Goal: Find specific page/section: Find specific page/section

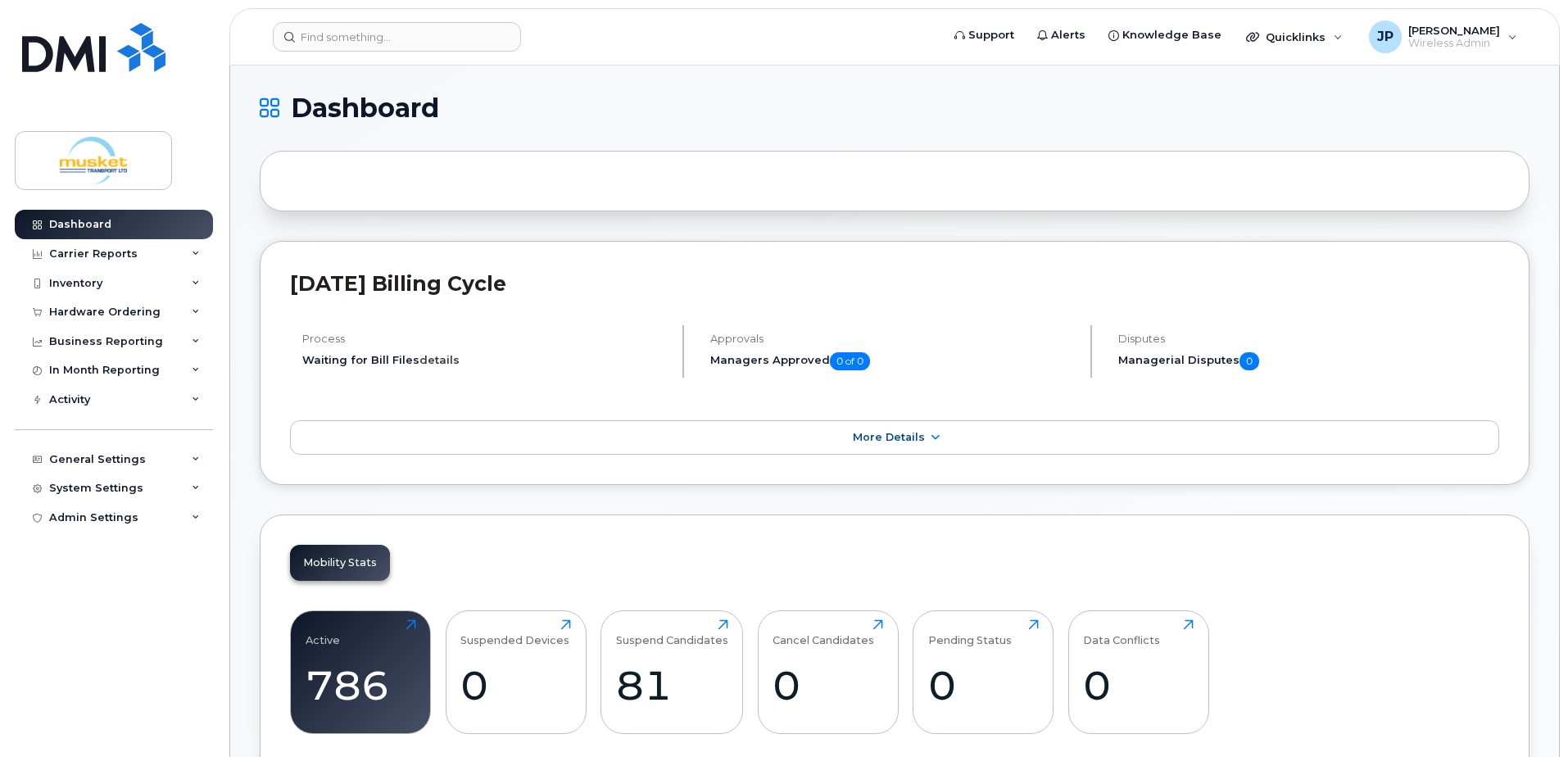
click at [426, 353] on link "details" at bounding box center [440, 360] width 40 height 13
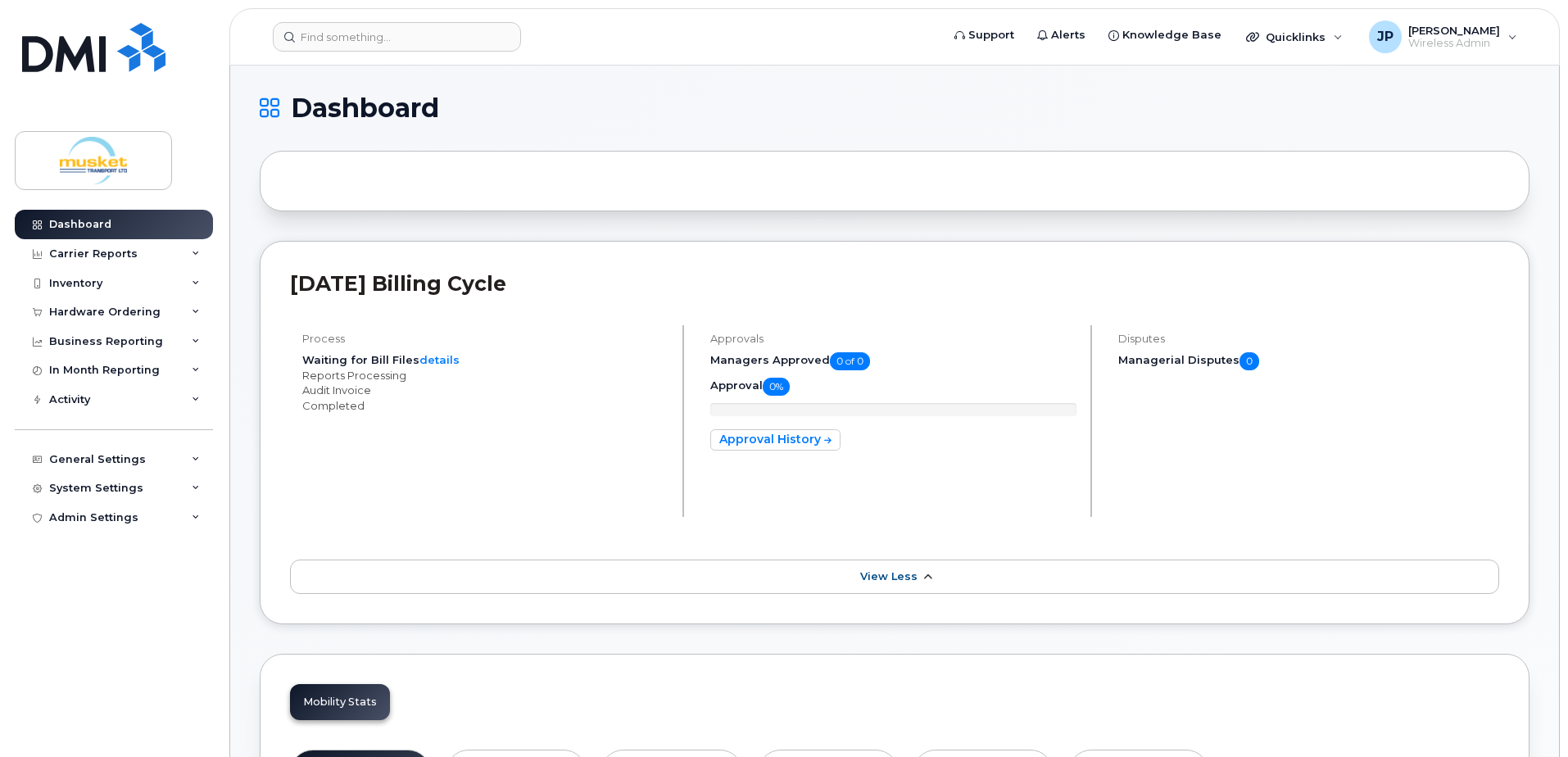
click at [860, 570] on span "View Less" at bounding box center [889, 576] width 58 height 13
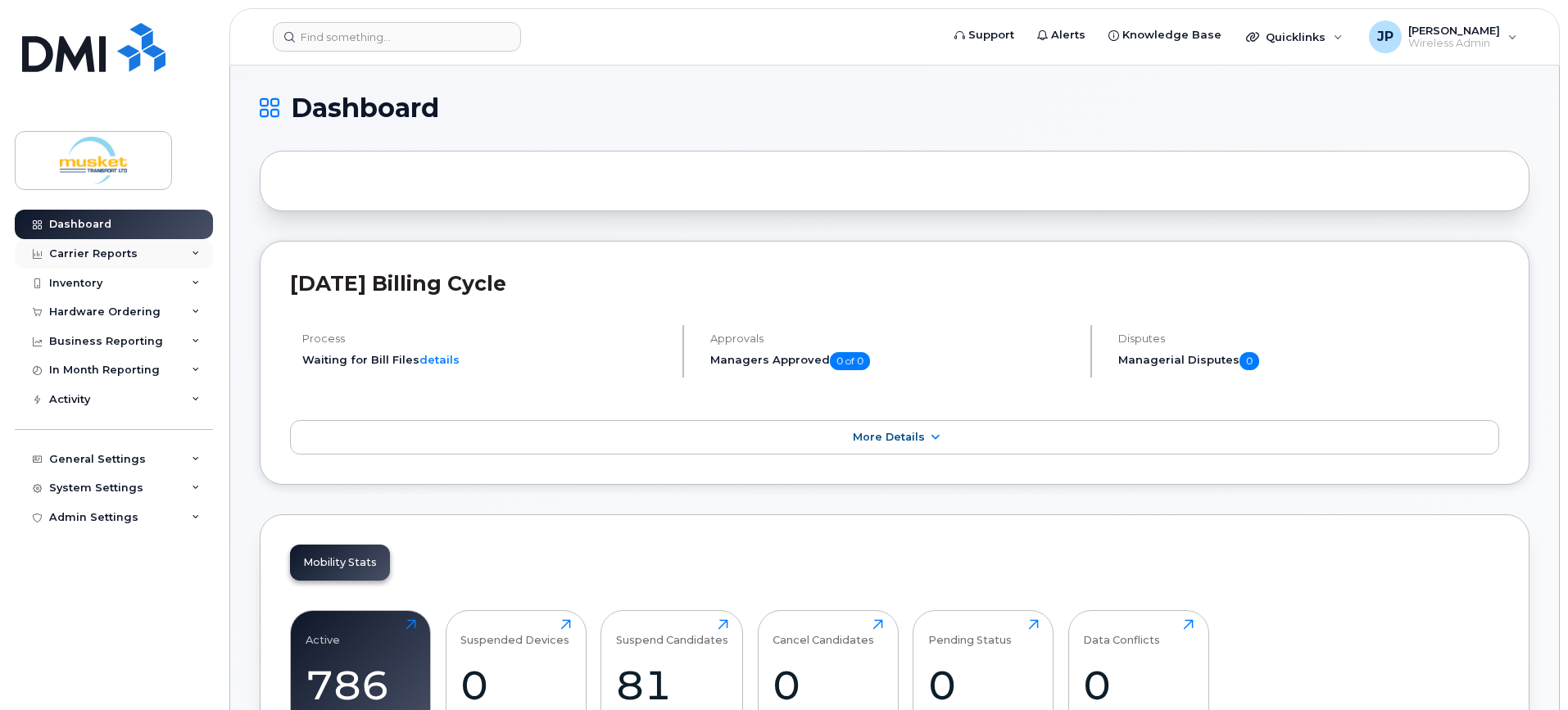
click at [105, 254] on div "Carrier Reports" at bounding box center [93, 254] width 88 height 13
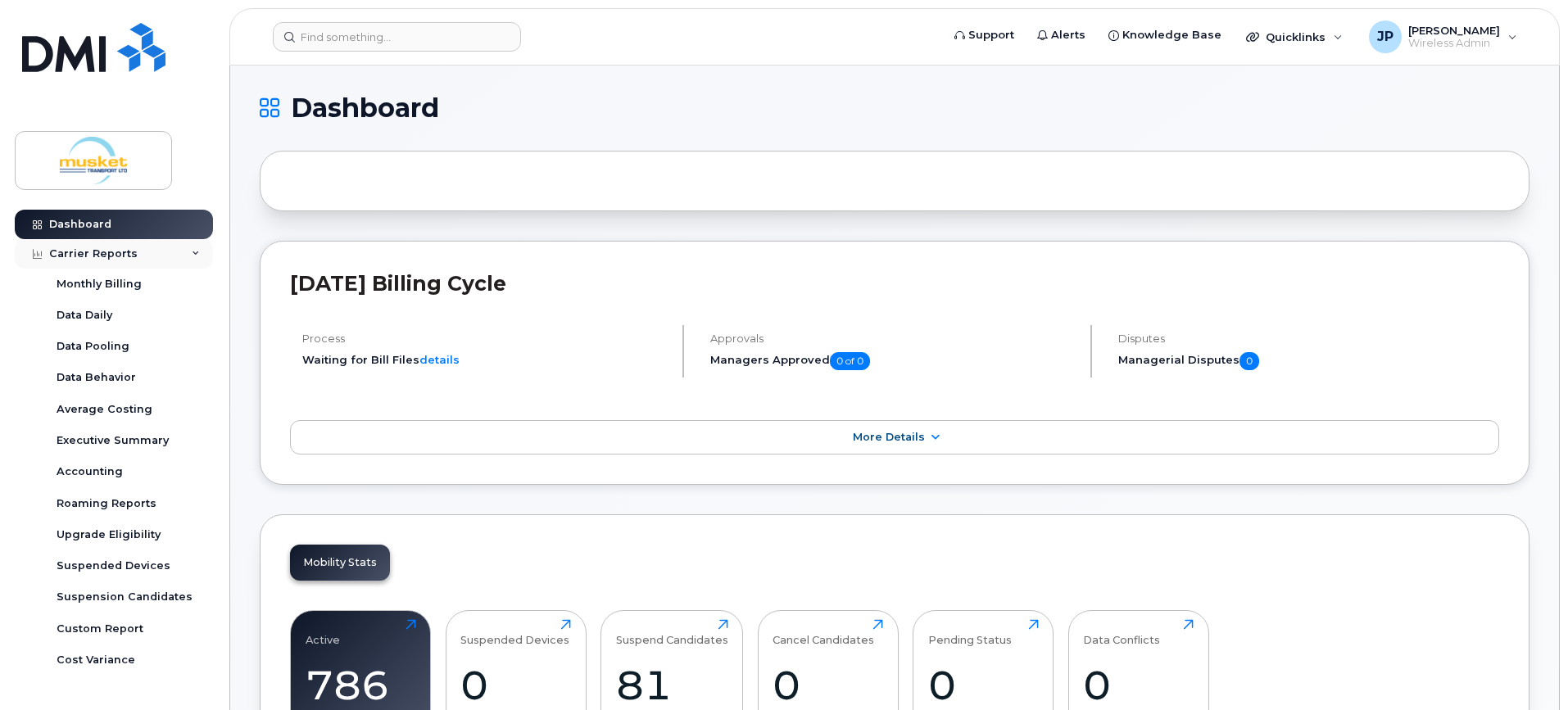
click at [102, 259] on div "Carrier Reports" at bounding box center [93, 254] width 88 height 13
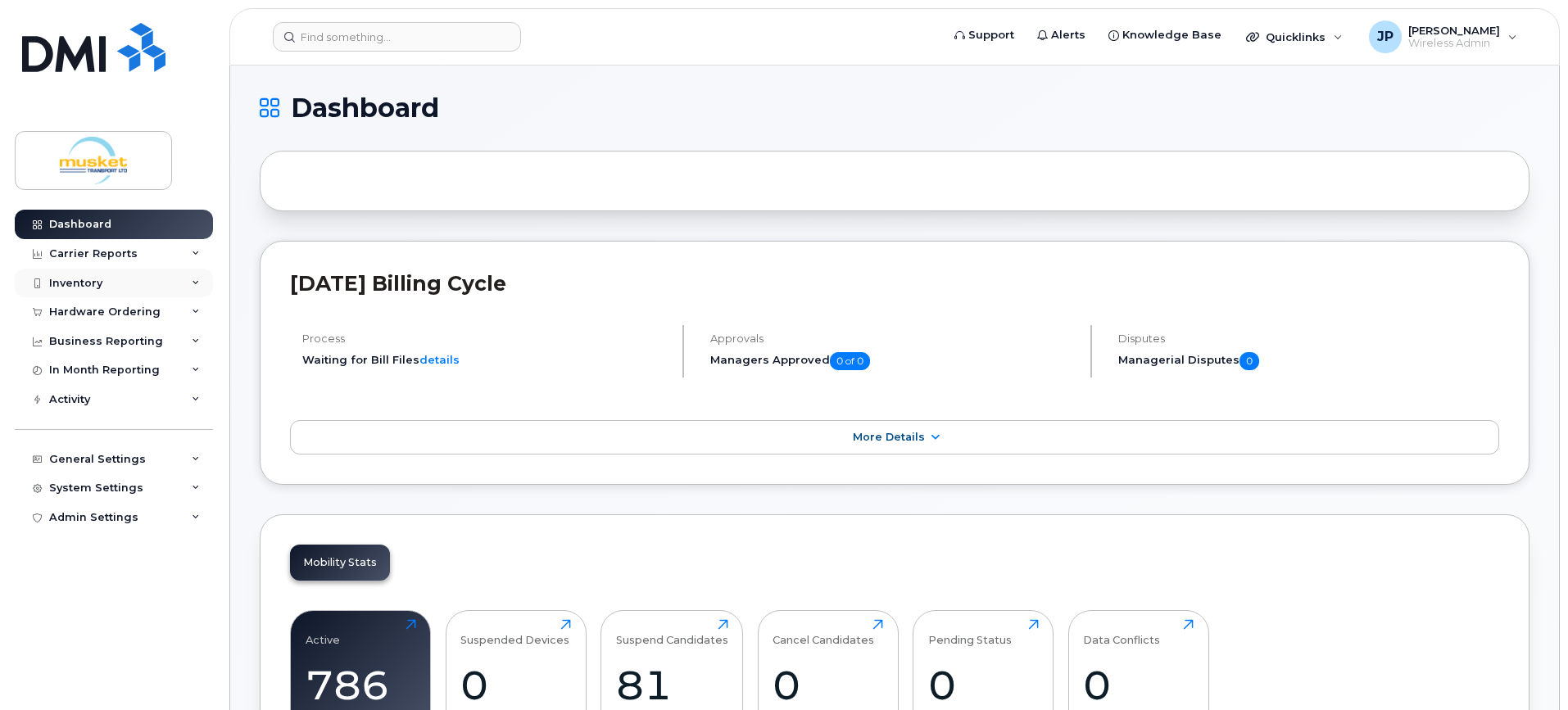
click at [103, 282] on div "Inventory" at bounding box center [114, 283] width 199 height 29
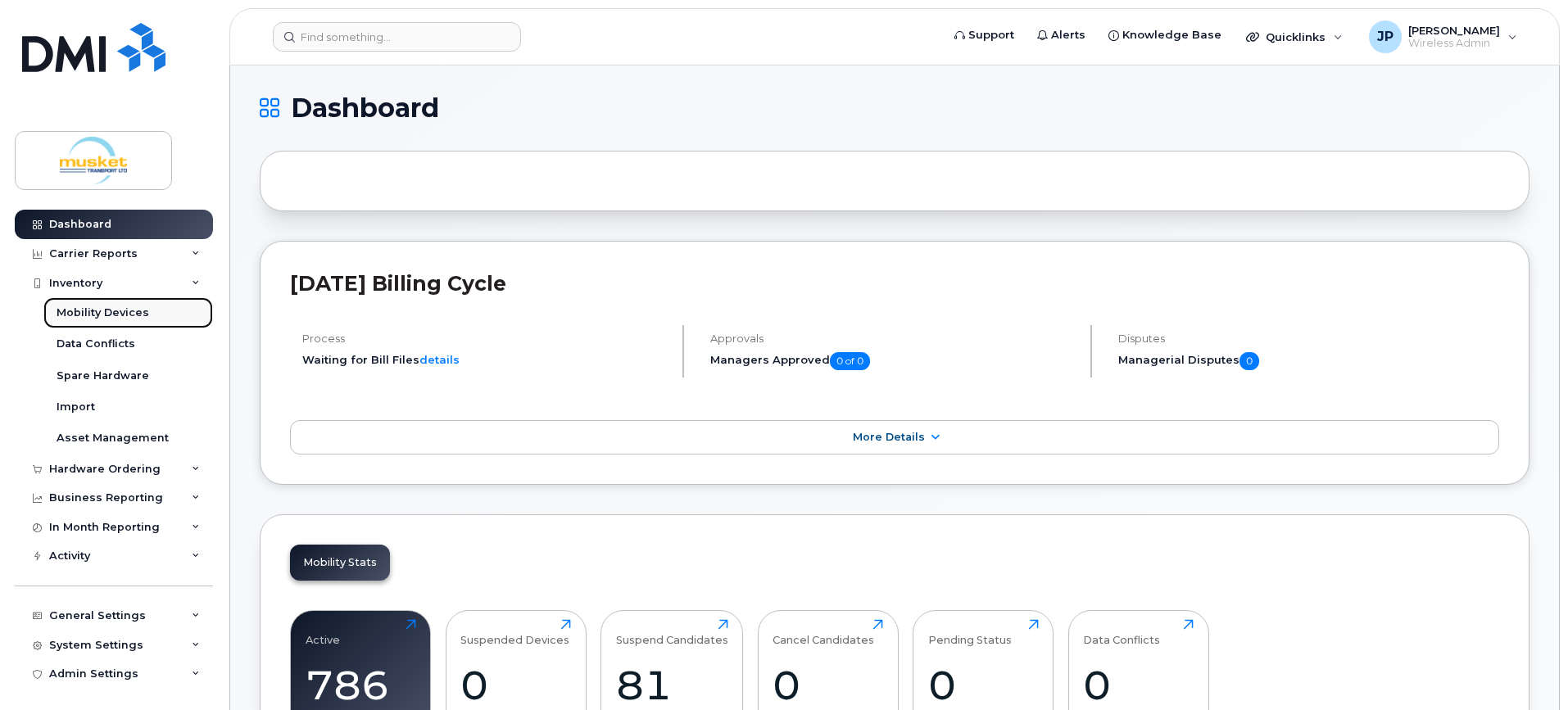
click at [117, 311] on div "Mobility Devices" at bounding box center [103, 313] width 93 height 15
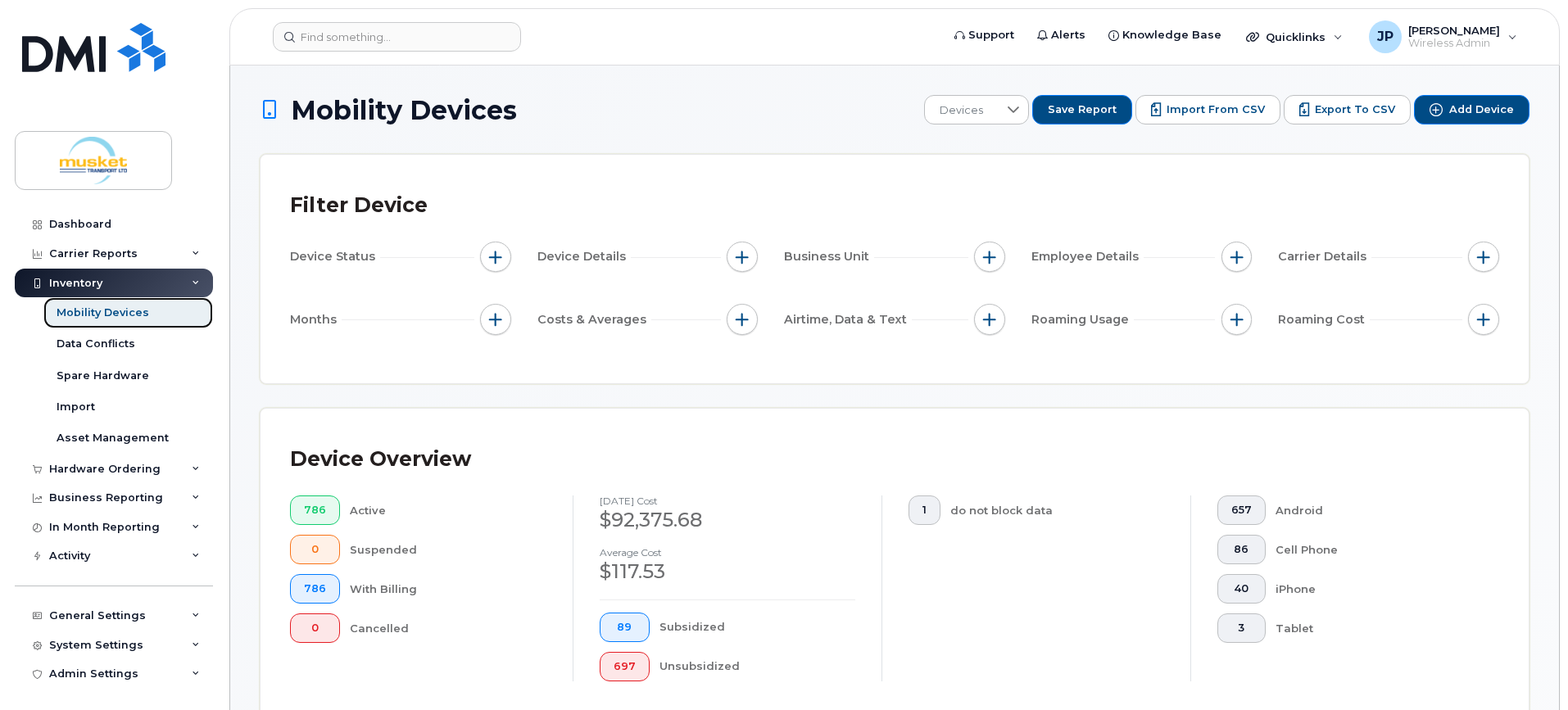
scroll to position [328, 0]
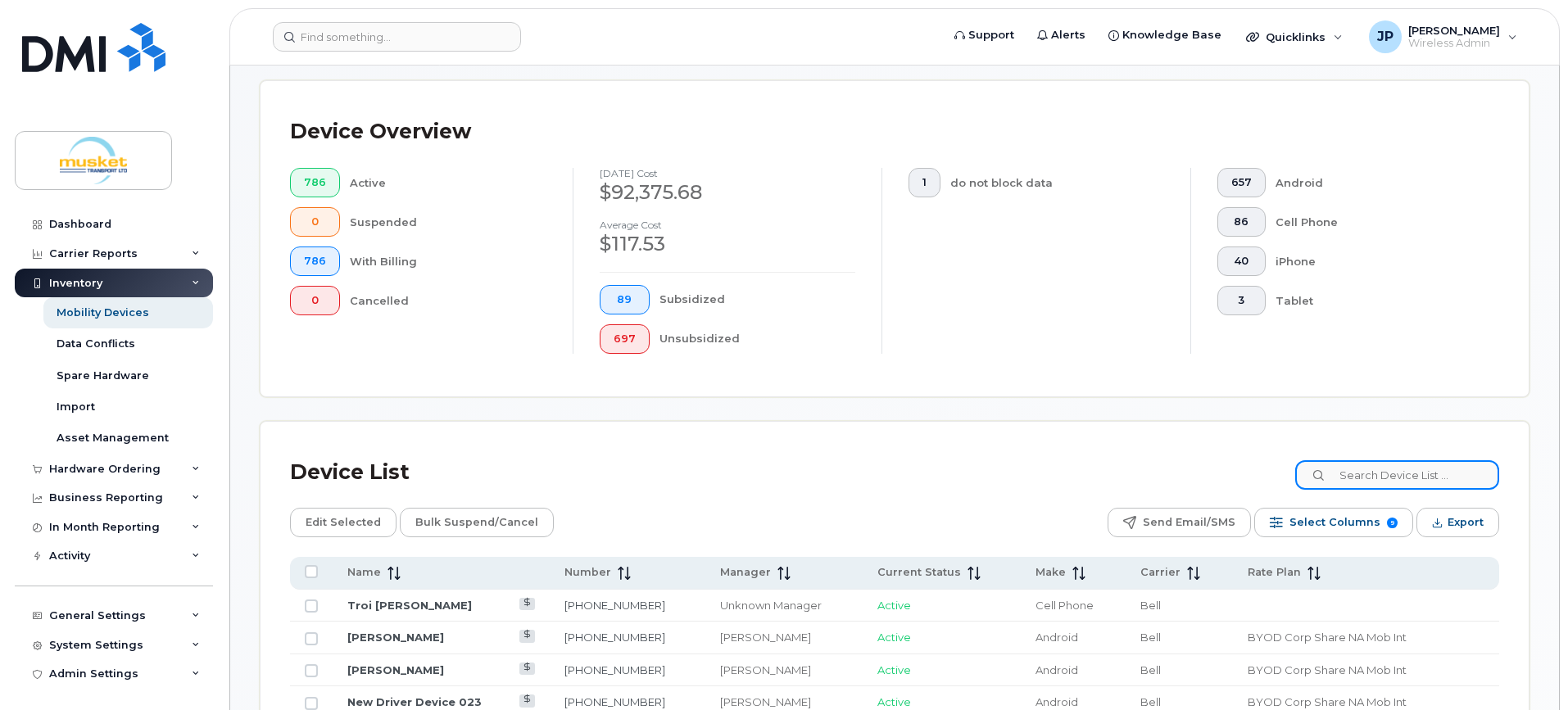
click at [1355, 476] on input at bounding box center [1397, 475] width 204 height 29
paste input "4164541311"
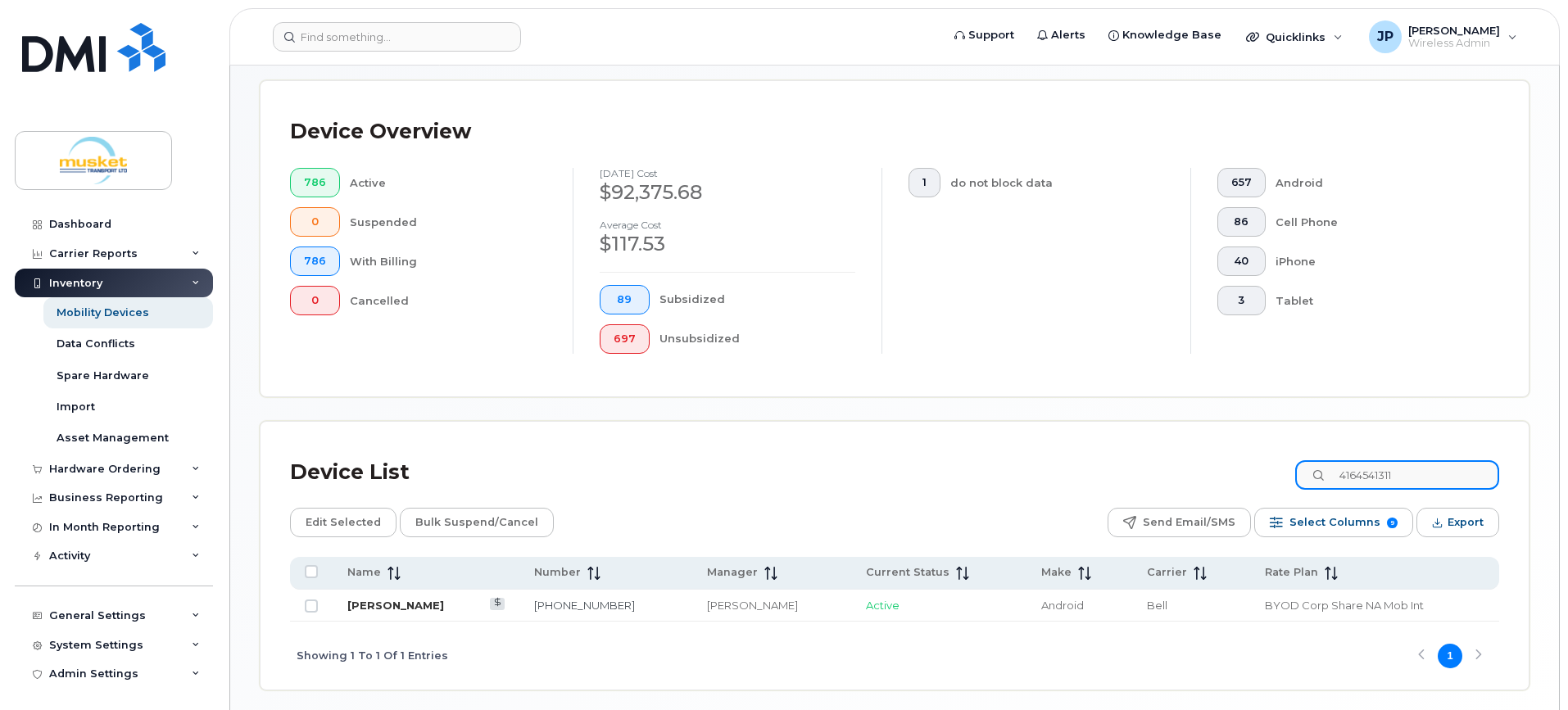
type input "4164541311"
click at [411, 599] on link "Jacob Germinal" at bounding box center [396, 606] width 97 height 13
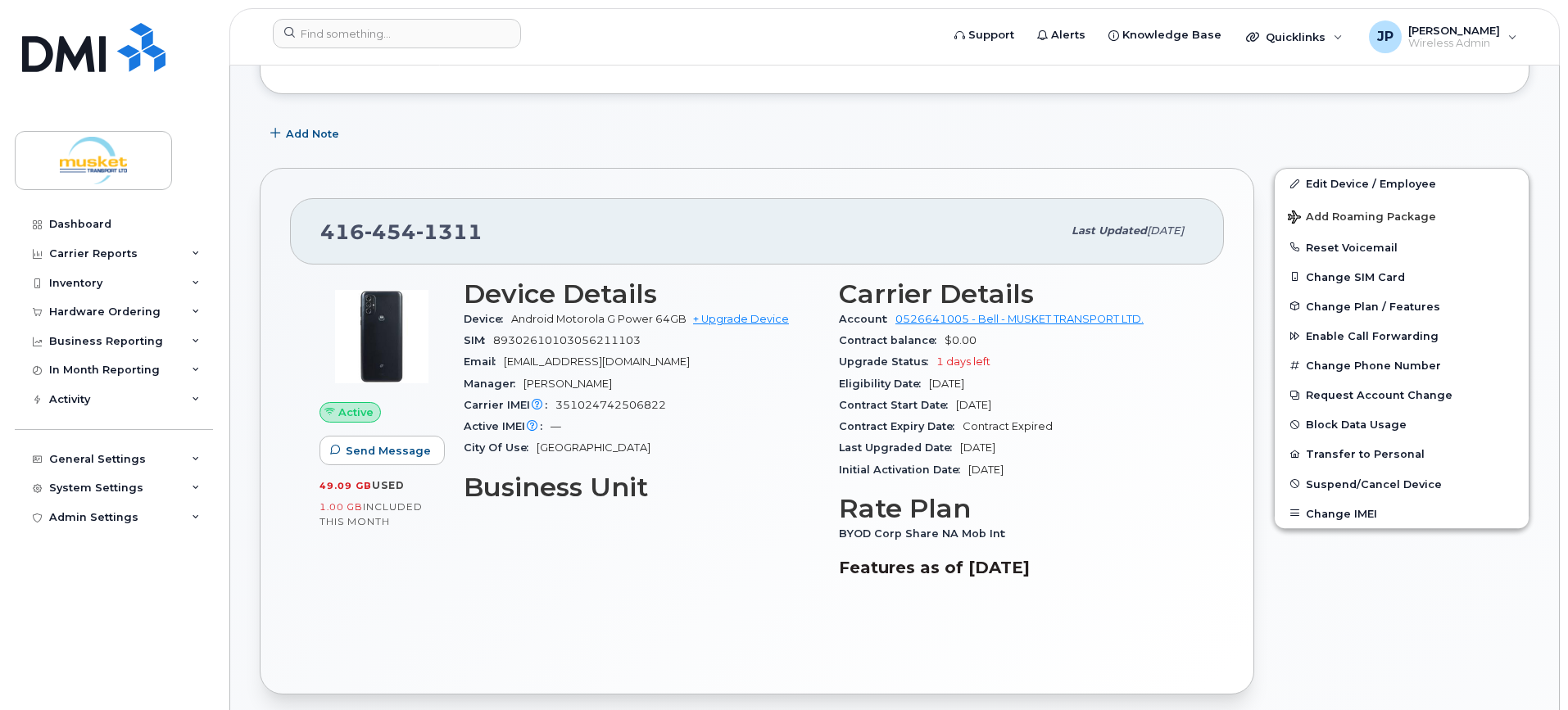
scroll to position [149, 0]
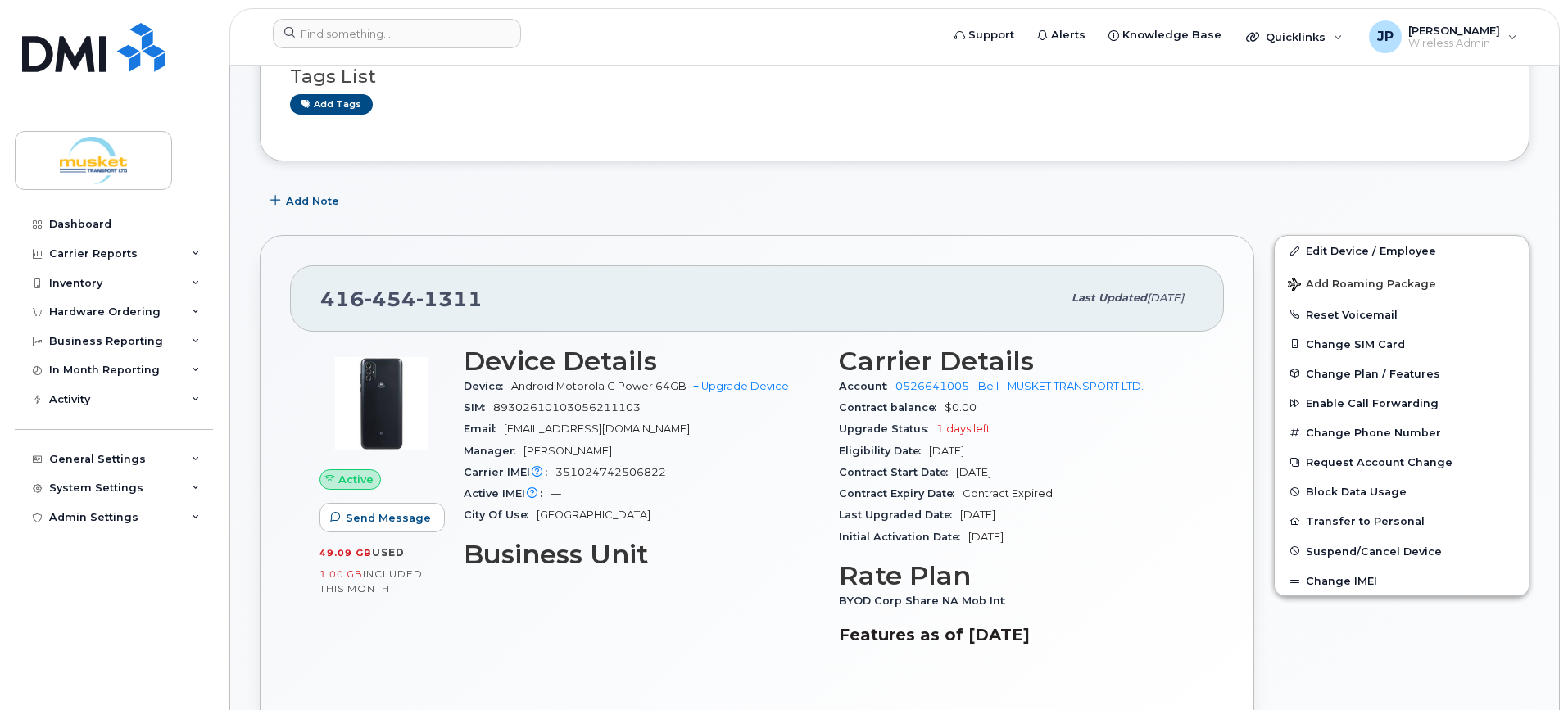
click at [736, 515] on div "City Of Use Toronto" at bounding box center [642, 516] width 355 height 22
click at [658, 630] on div "Device Details Device Android Motorola G Power 64GB + Upgrade Device SIM 893026…" at bounding box center [642, 503] width 376 height 332
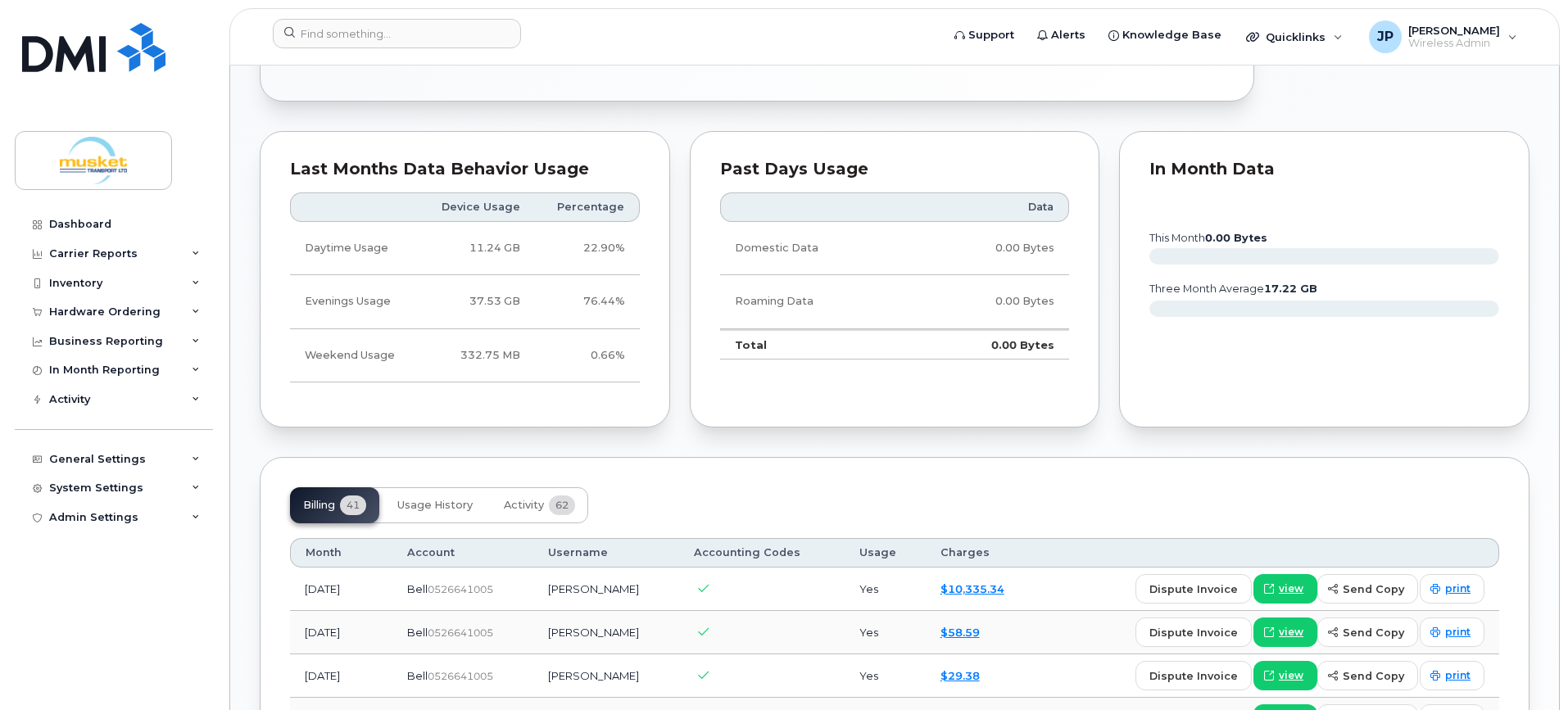
scroll to position [1050, 0]
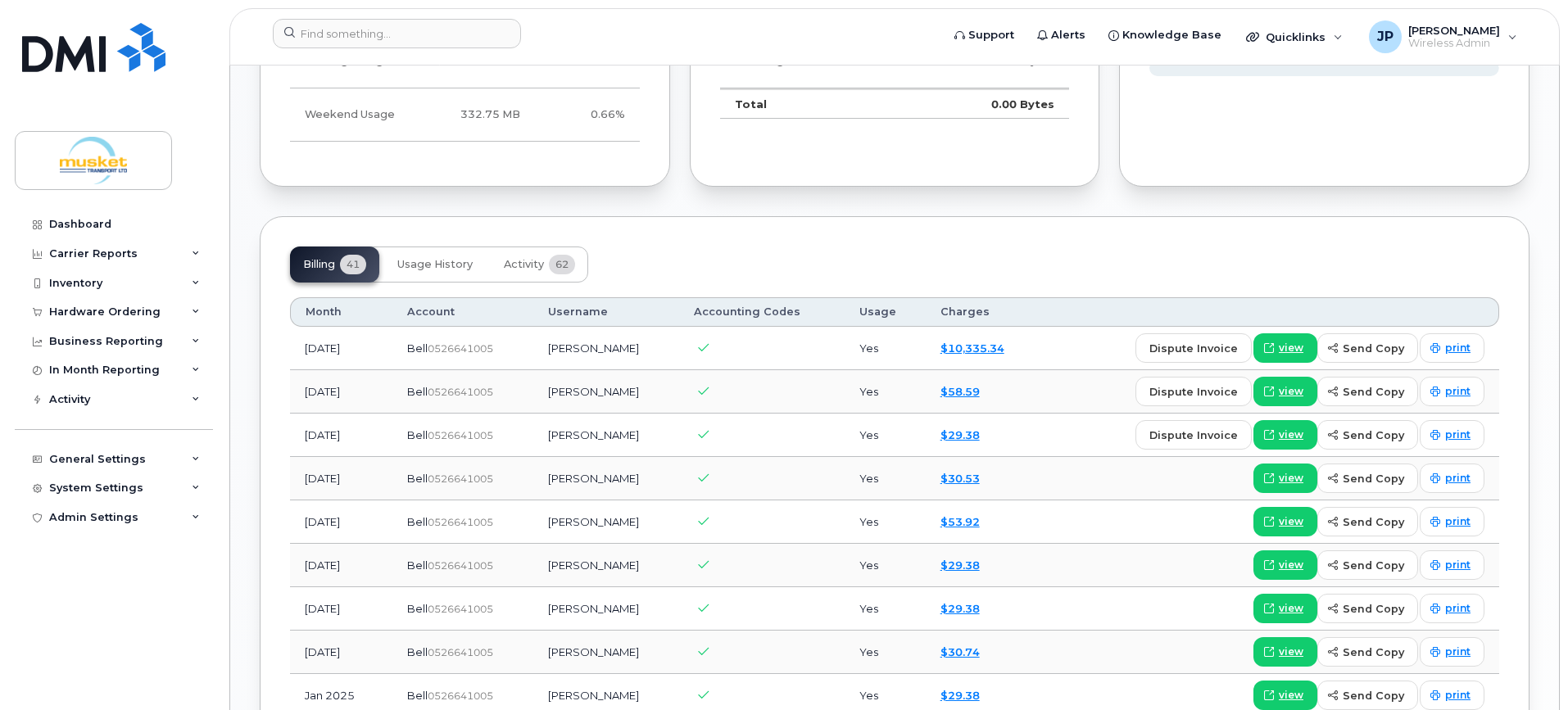
click at [975, 253] on div "Billing 41 Usage History Activity 62" at bounding box center [895, 264] width 1209 height 36
click at [962, 349] on link "$10,335.34" at bounding box center [972, 348] width 64 height 13
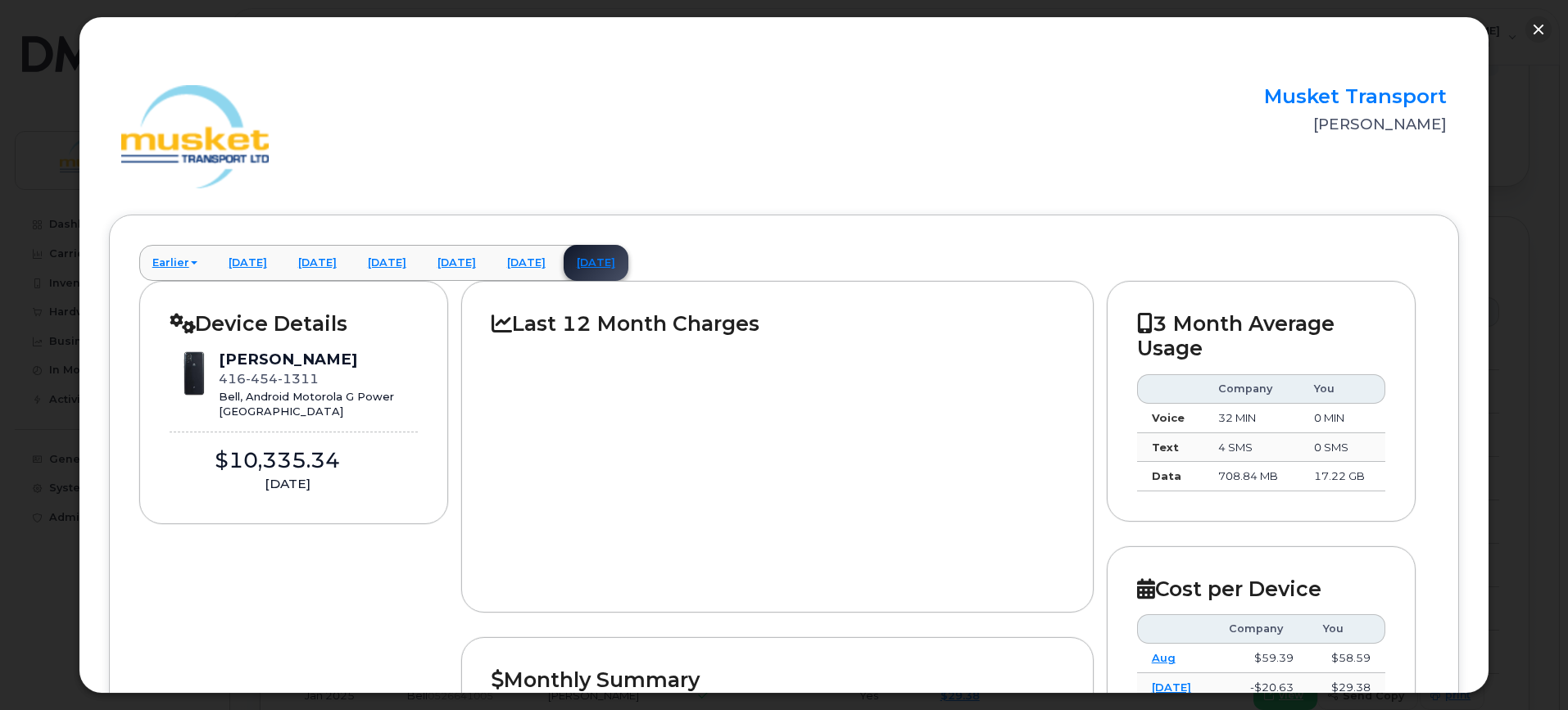
scroll to position [0, 0]
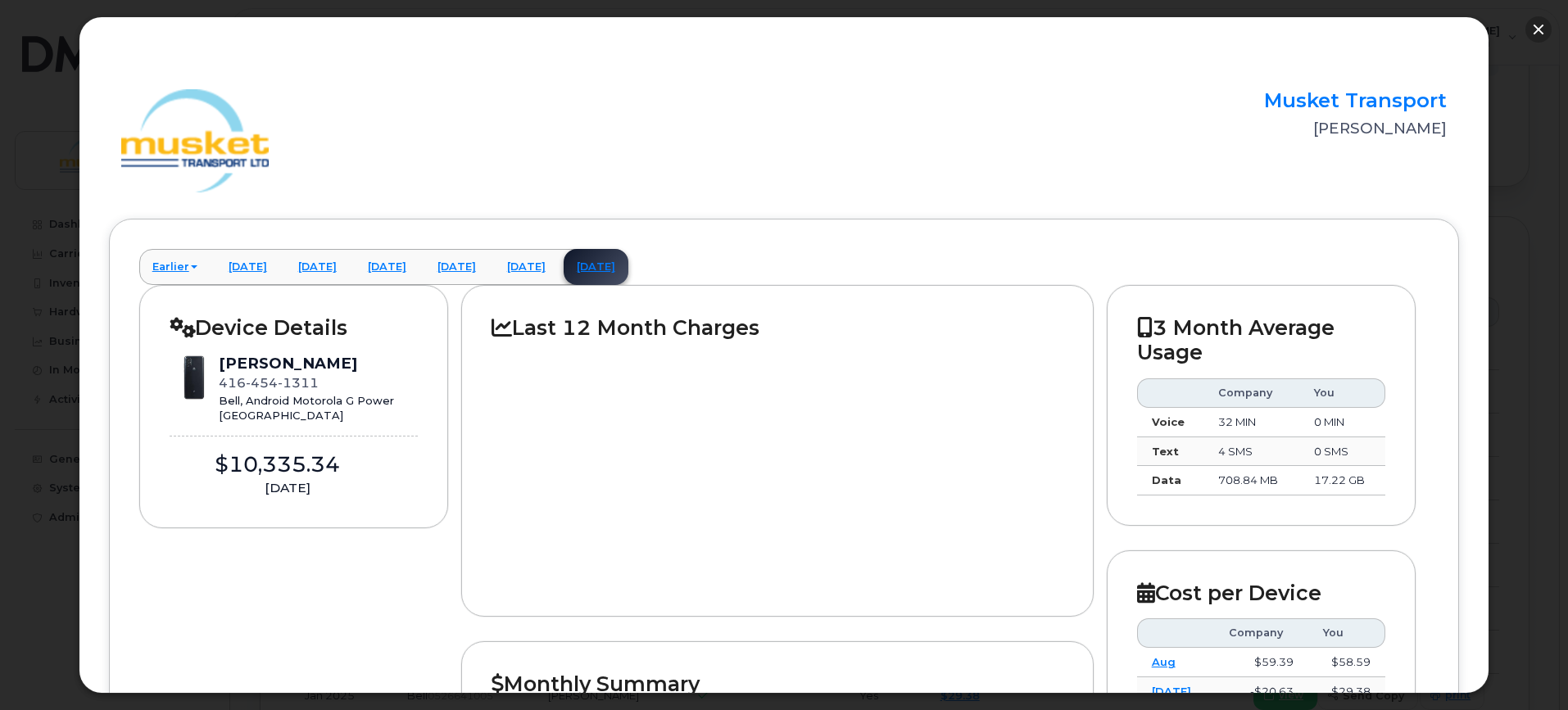
click at [1541, 28] on button "button" at bounding box center [1538, 29] width 26 height 26
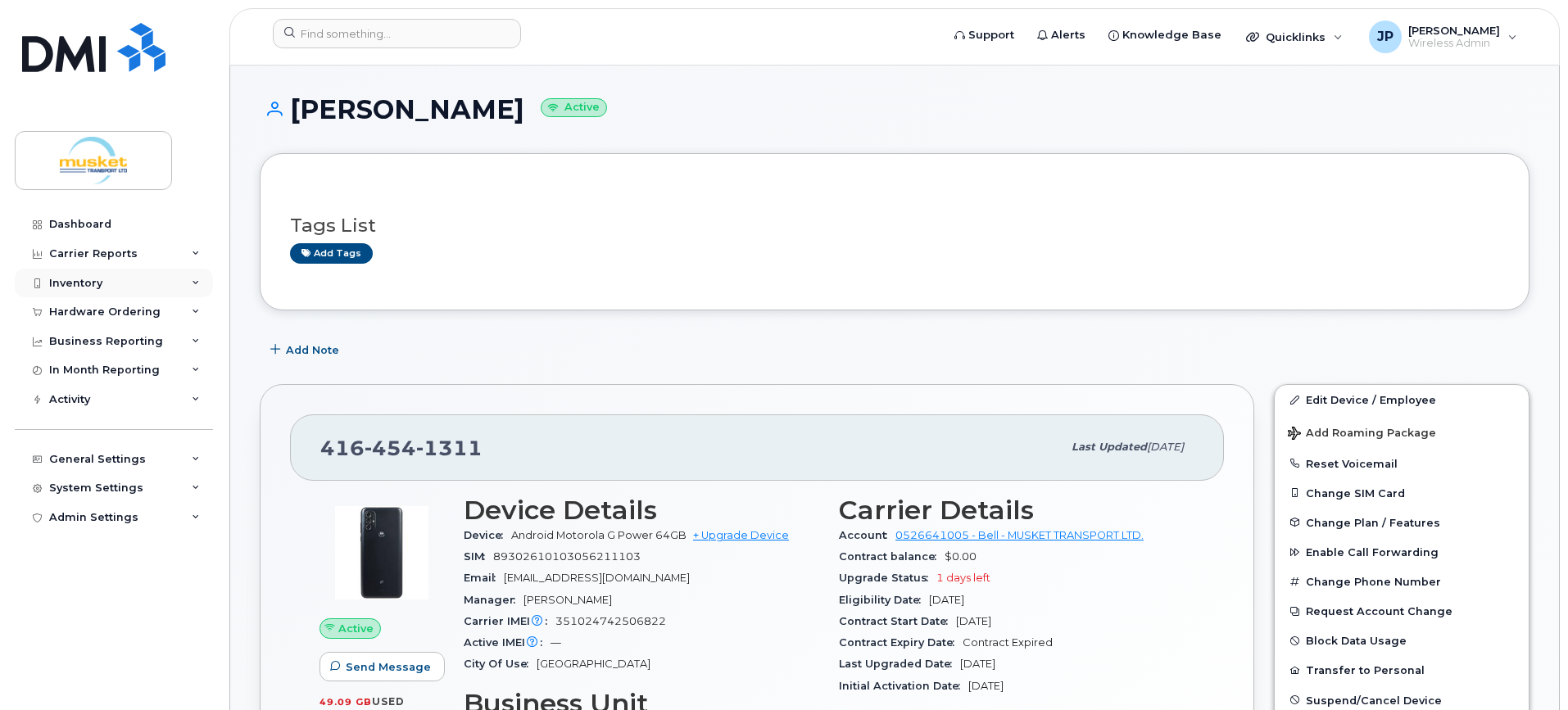
click at [89, 278] on div "Inventory" at bounding box center [76, 284] width 53 height 13
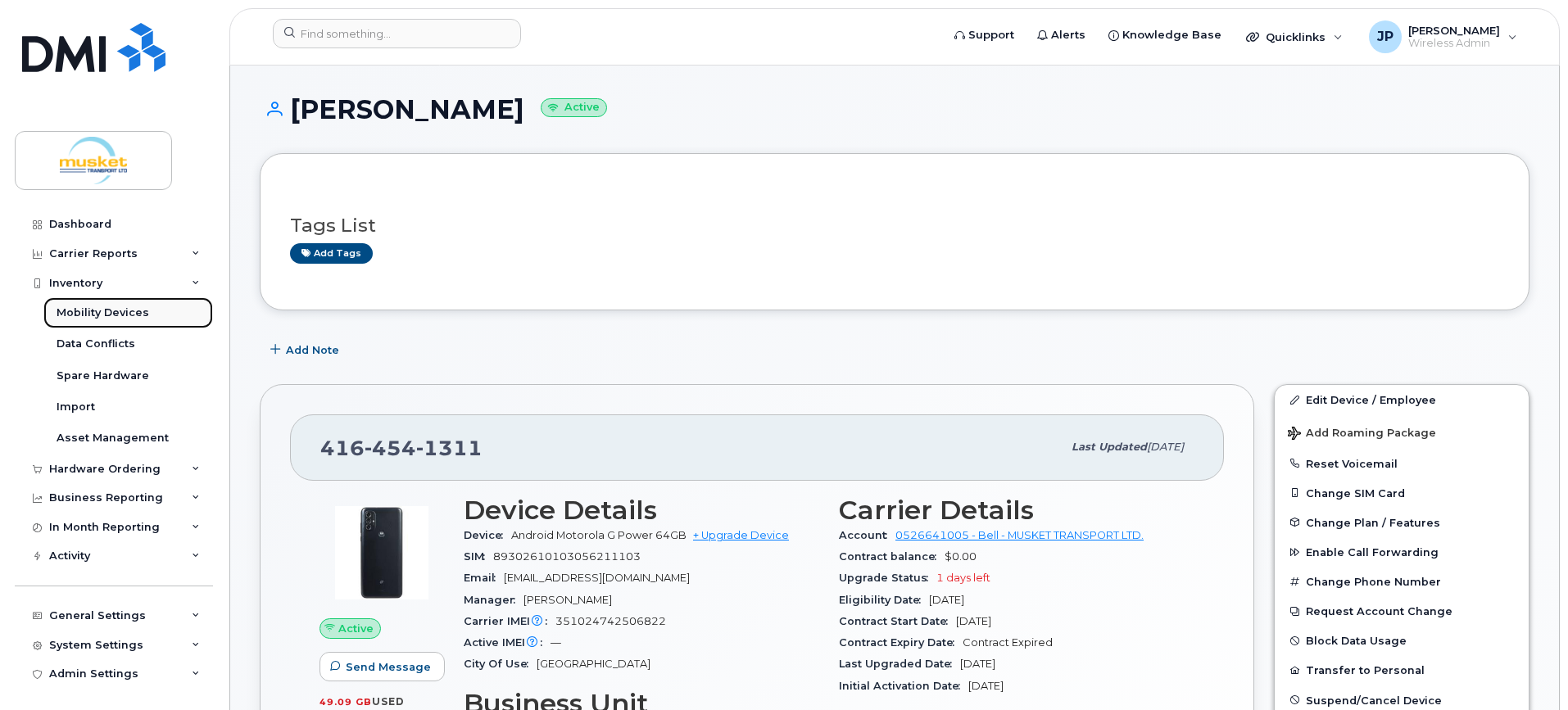
click at [94, 305] on link "Mobility Devices" at bounding box center [128, 312] width 169 height 31
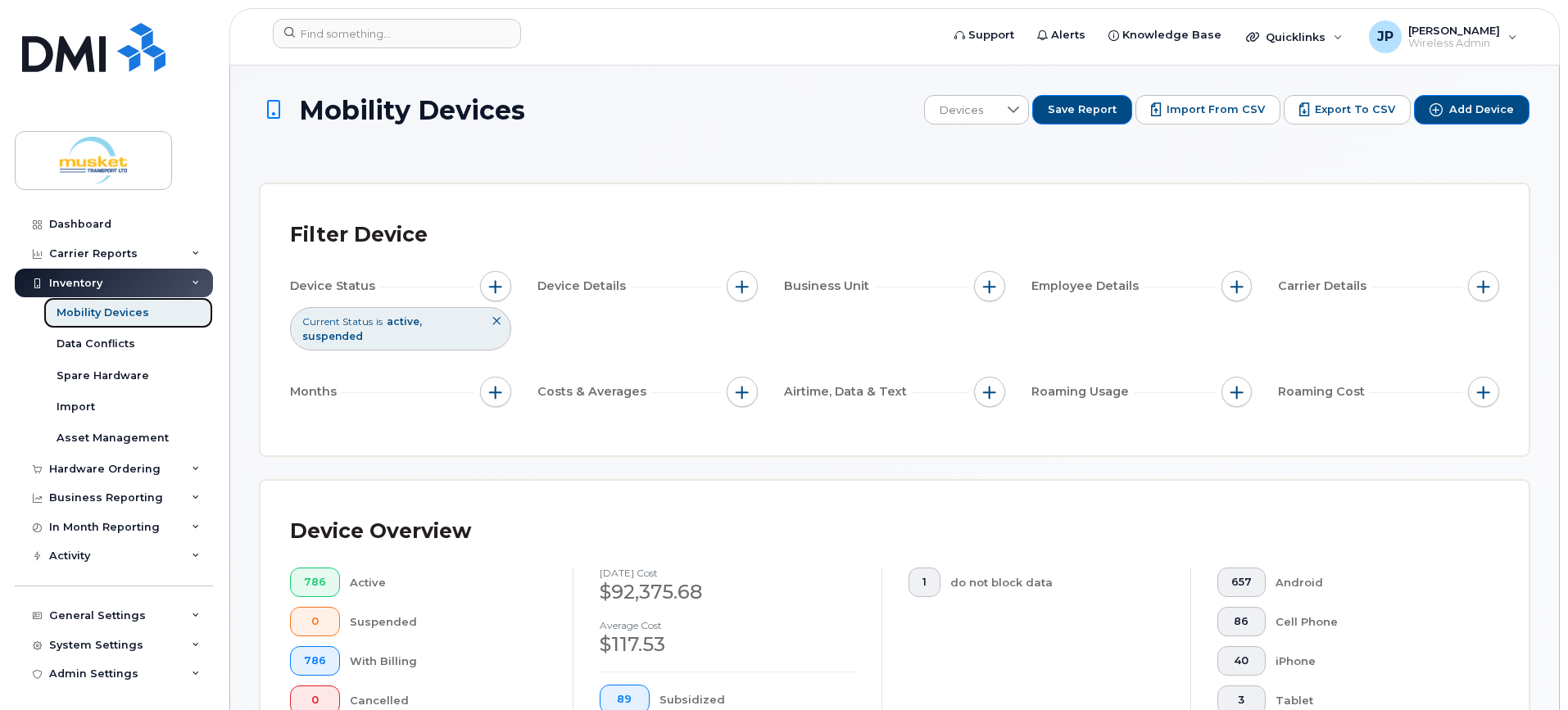
scroll to position [328, 0]
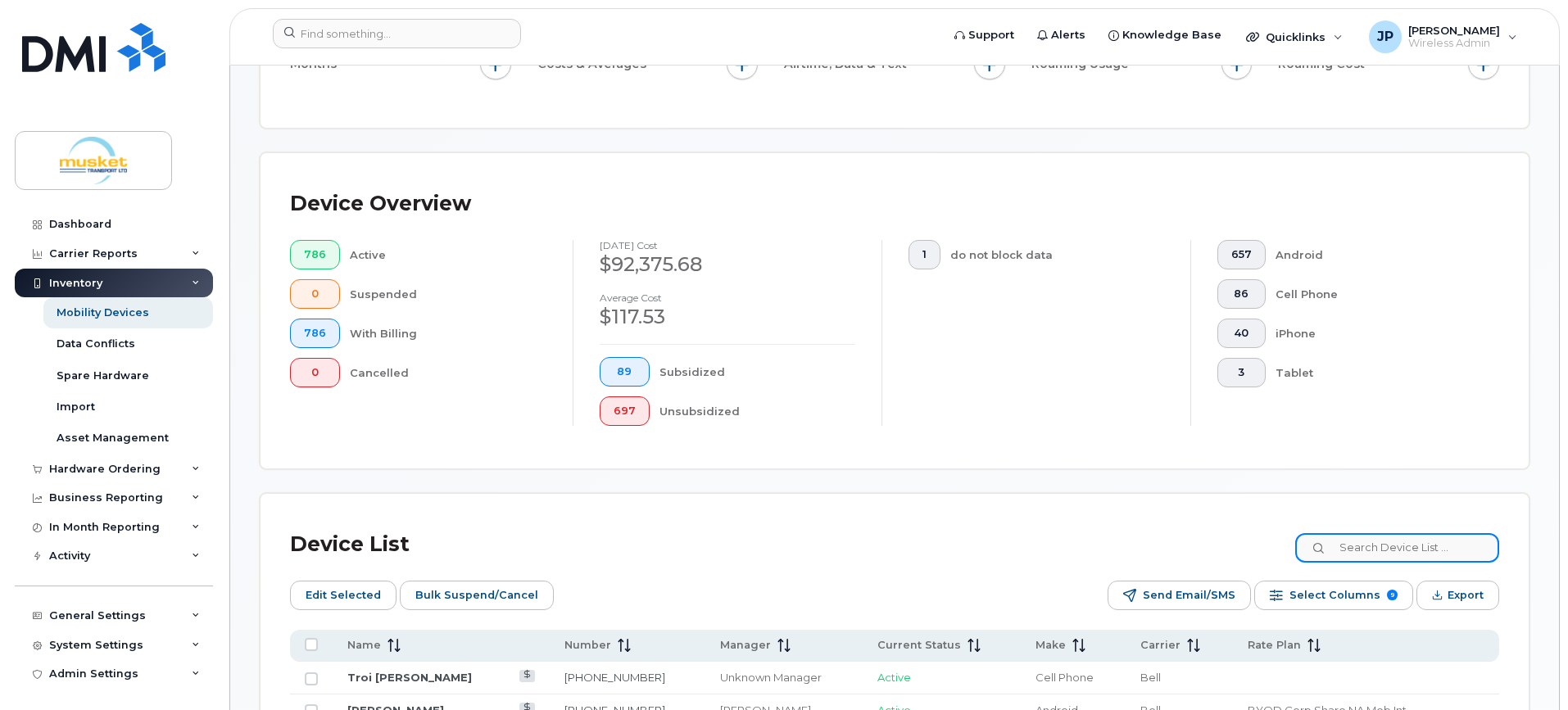
click at [1393, 548] on input at bounding box center [1397, 547] width 204 height 29
paste input "4168059126"
type input "4168059126"
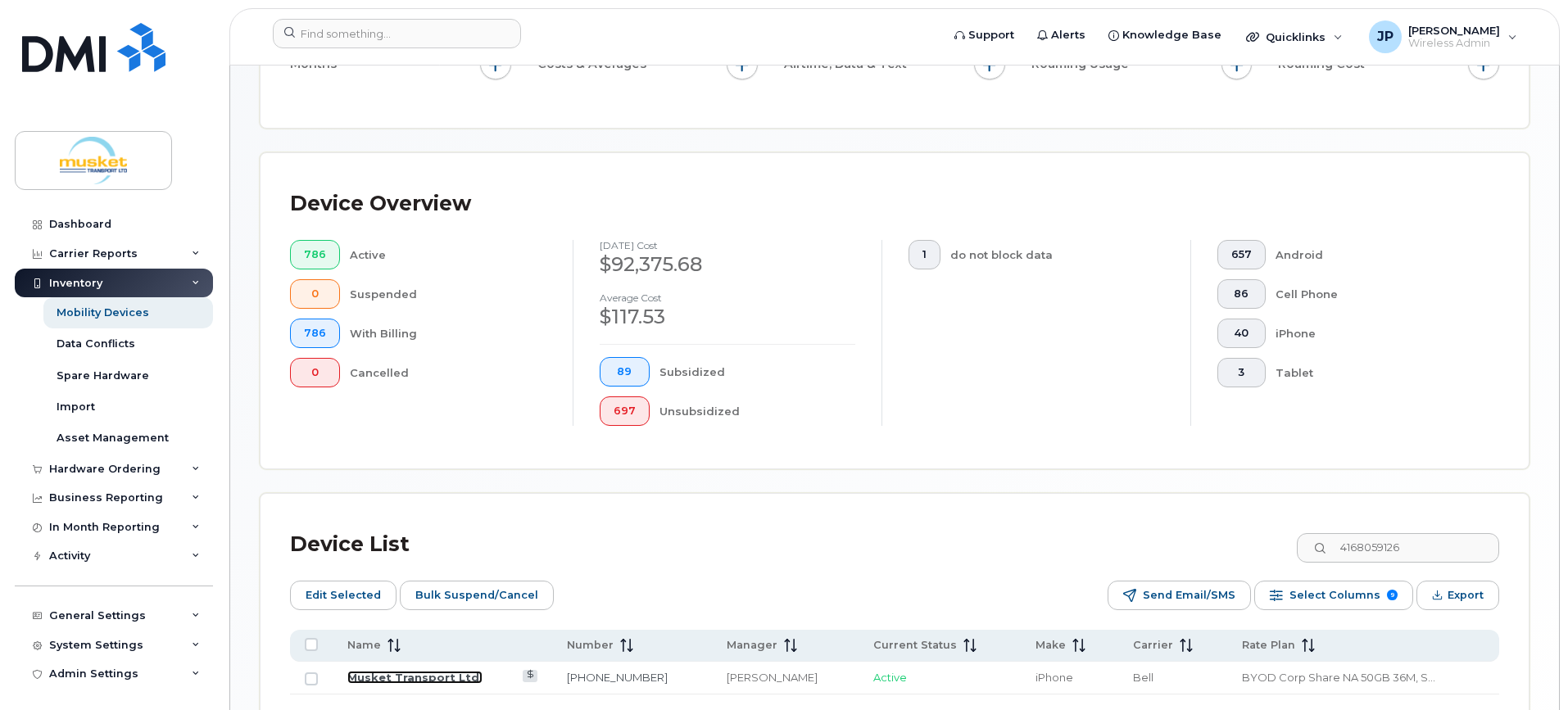
drag, startPoint x: 442, startPoint y: 677, endPoint x: 521, endPoint y: 619, distance: 98.0
click at [442, 677] on link "Musket Transport Ltd." at bounding box center [415, 677] width 135 height 13
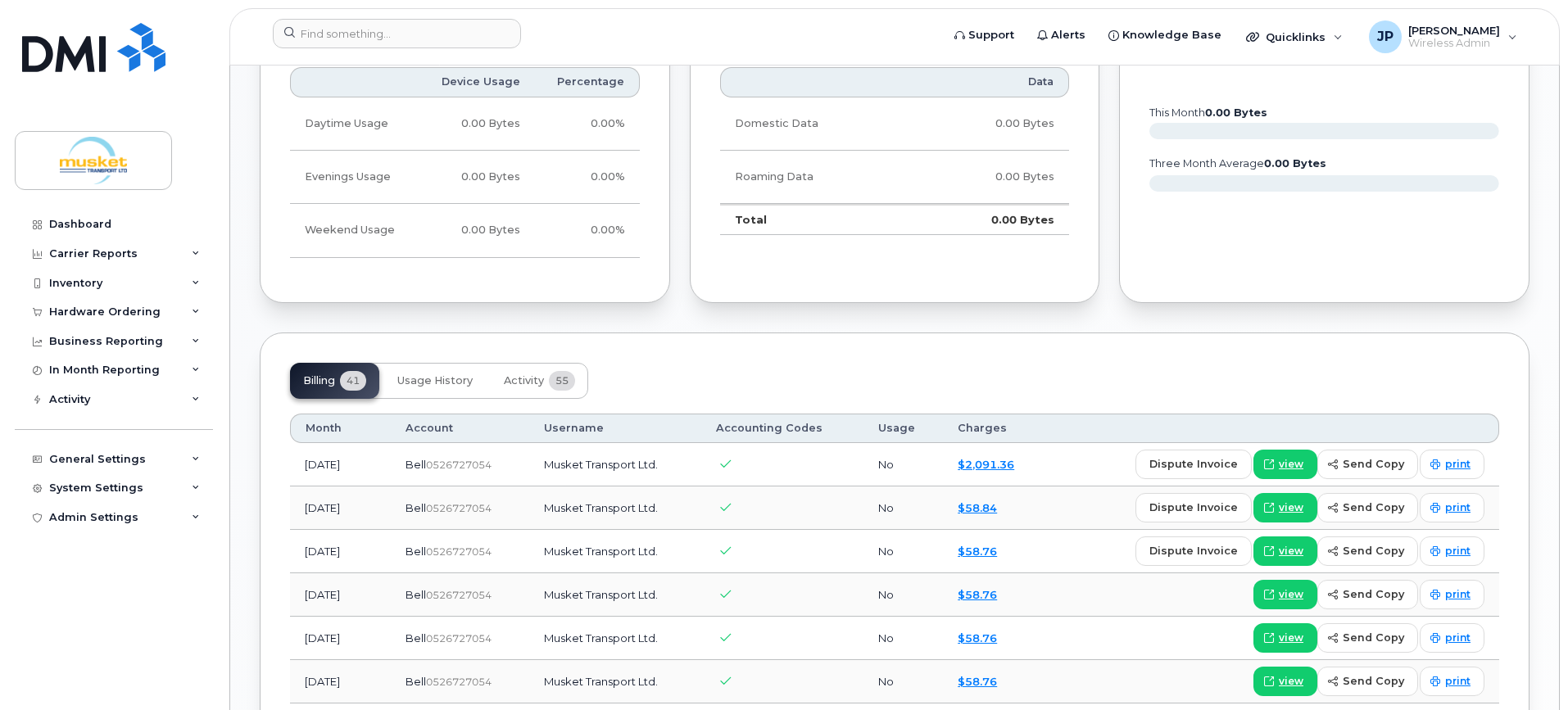
scroll to position [1147, 0]
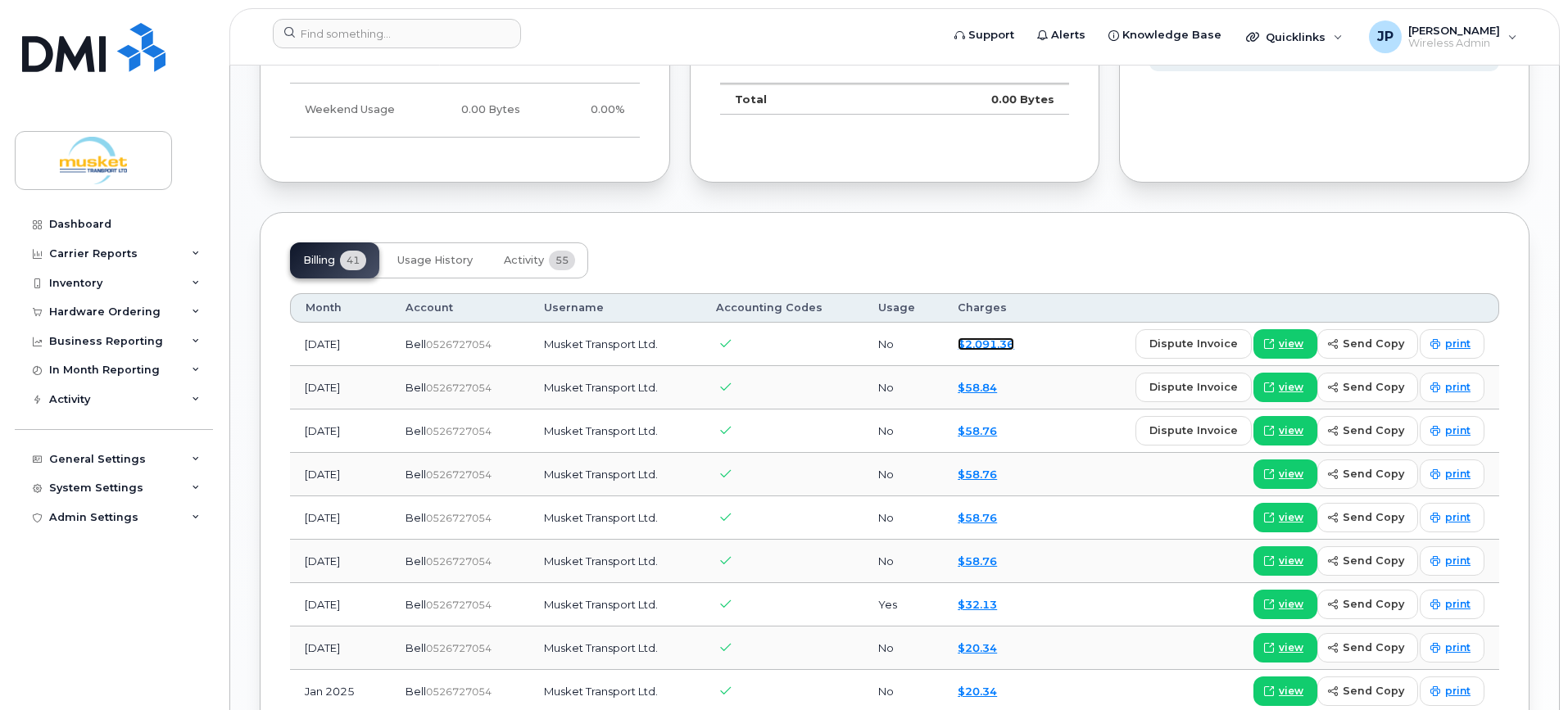
click at [980, 345] on link "$2,091.36" at bounding box center [986, 345] width 57 height 13
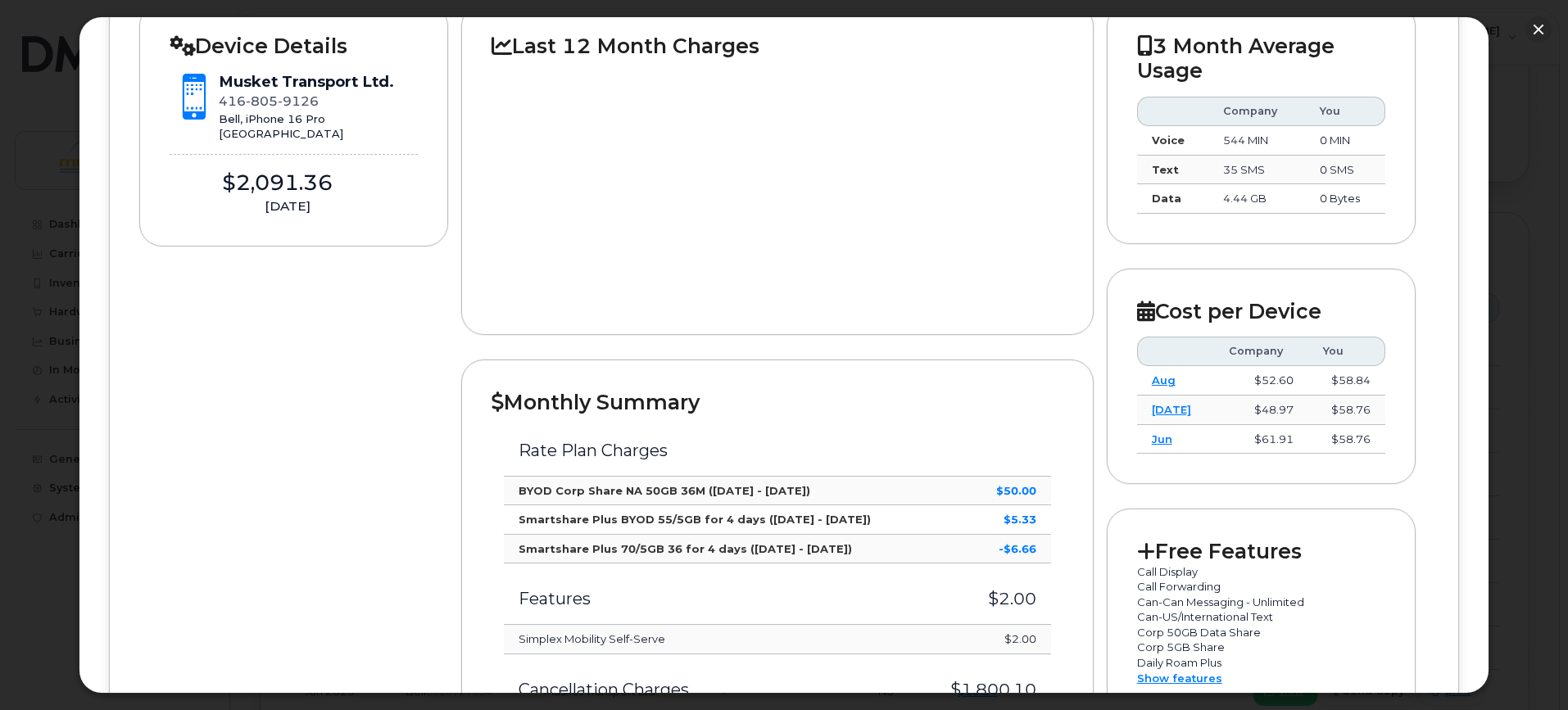
scroll to position [0, 0]
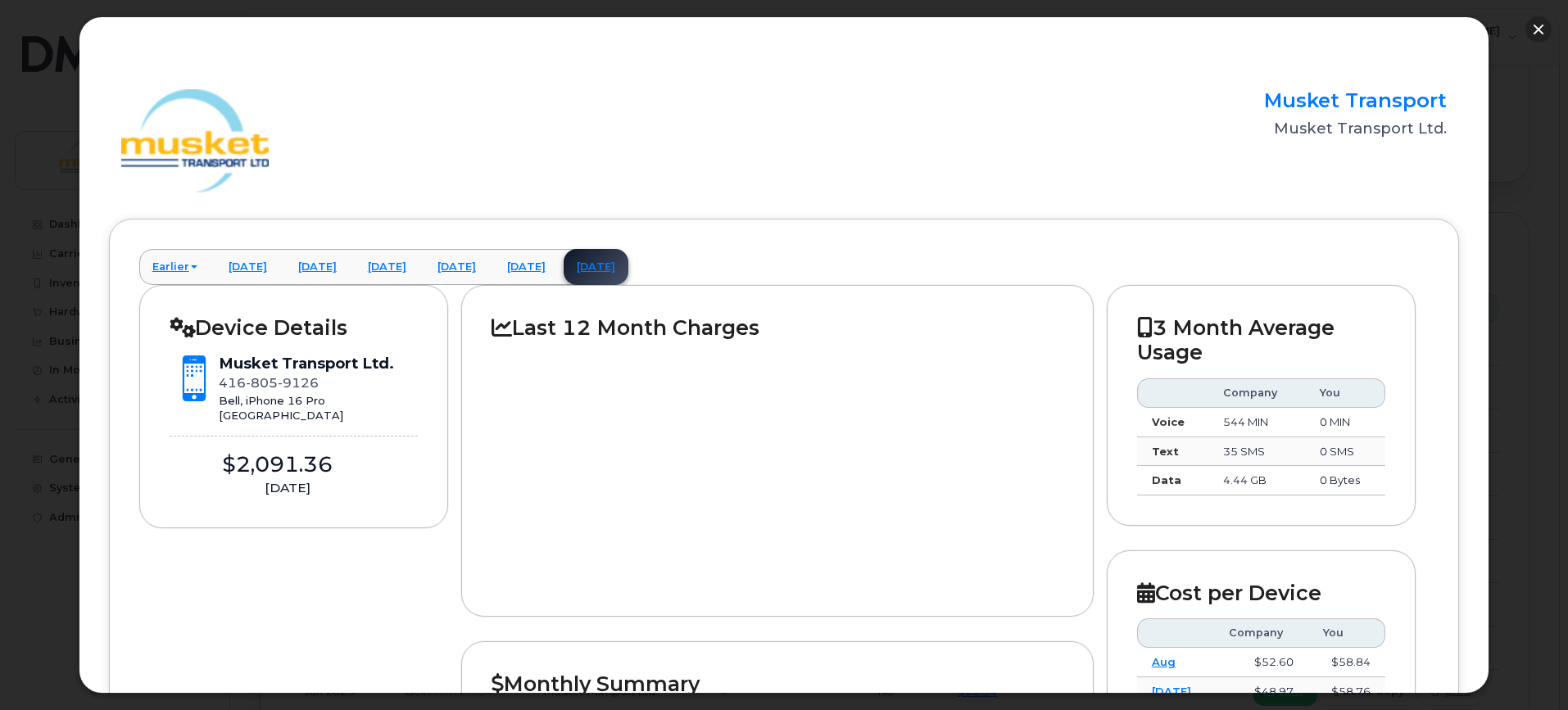
click at [1544, 25] on button "button" at bounding box center [1538, 29] width 26 height 26
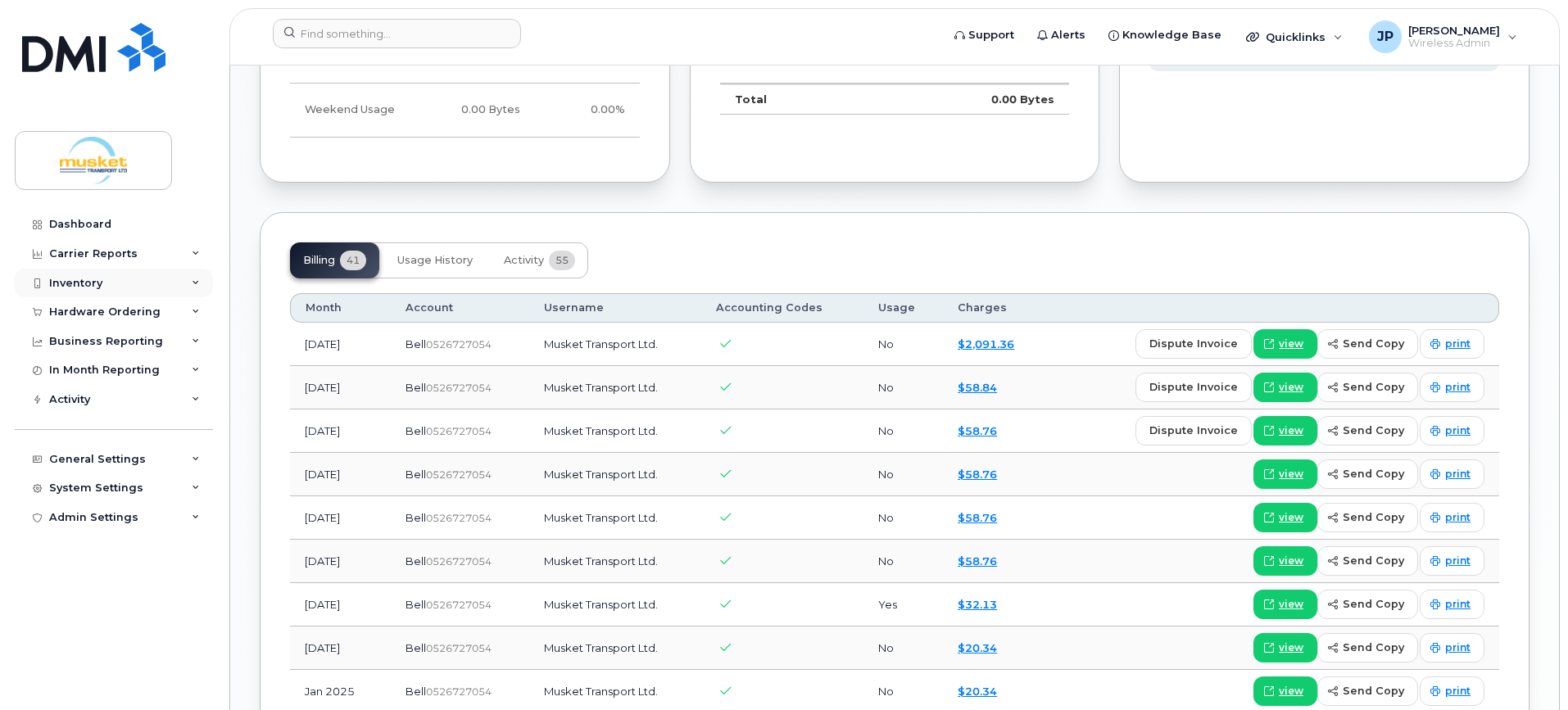
click at [105, 279] on div "Inventory" at bounding box center [114, 283] width 199 height 29
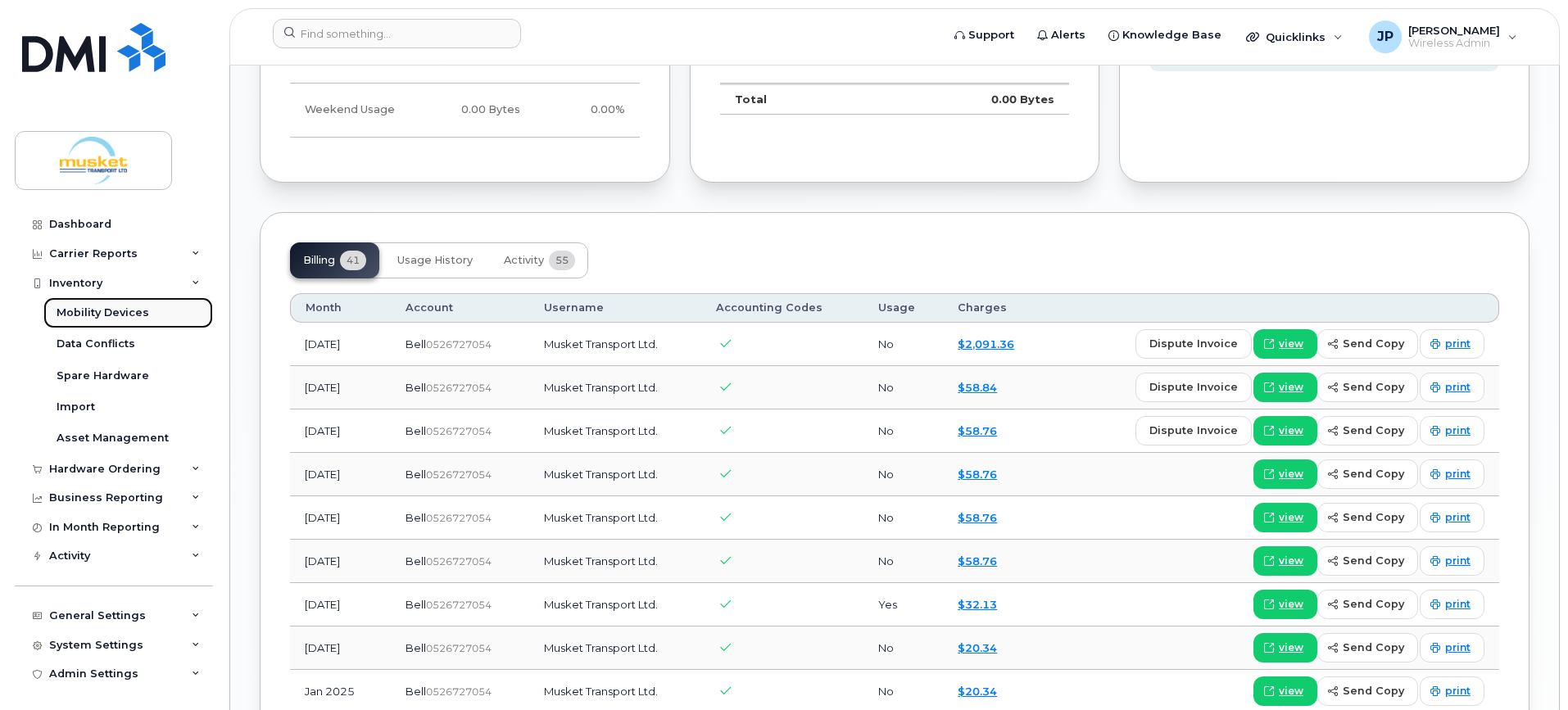
click at [101, 317] on div "Mobility Devices" at bounding box center [103, 313] width 93 height 15
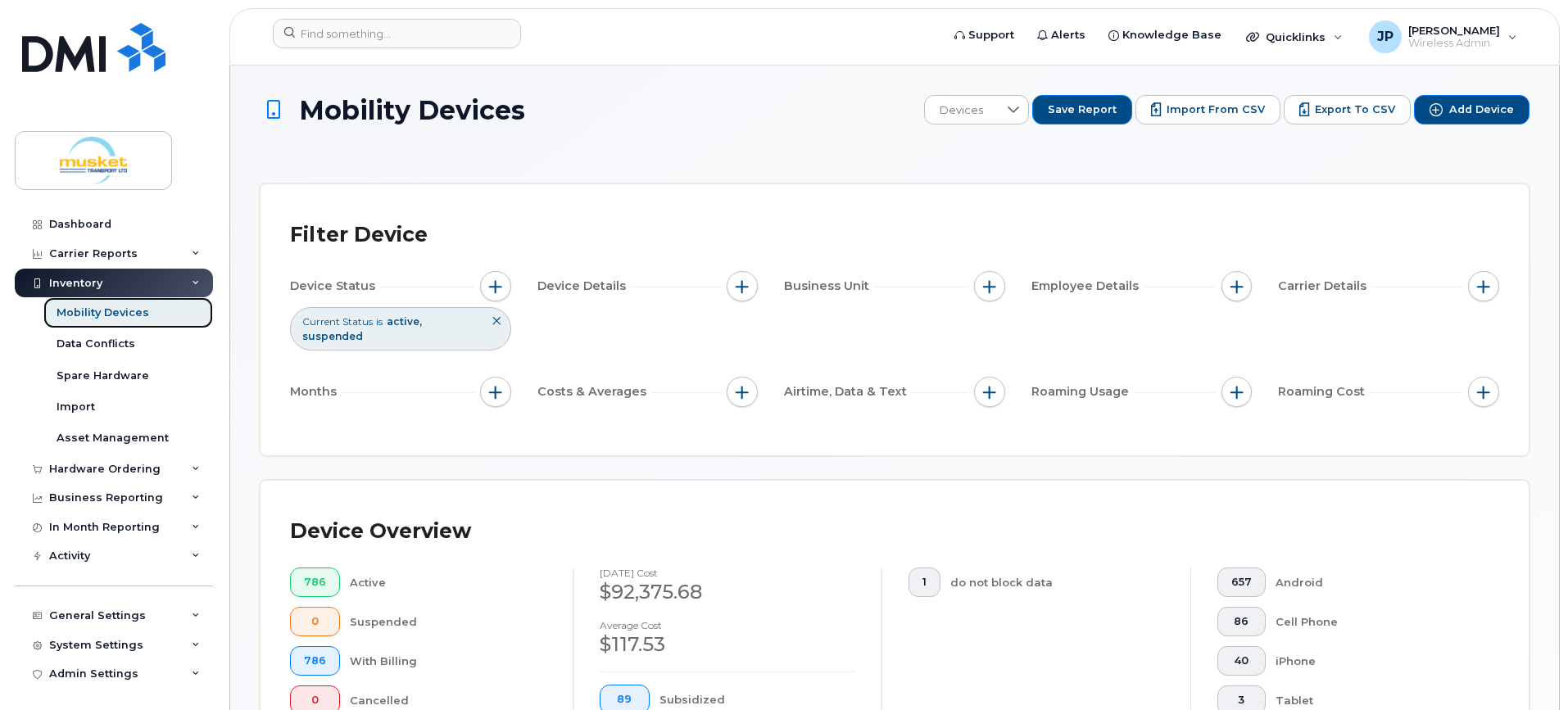
scroll to position [446, 0]
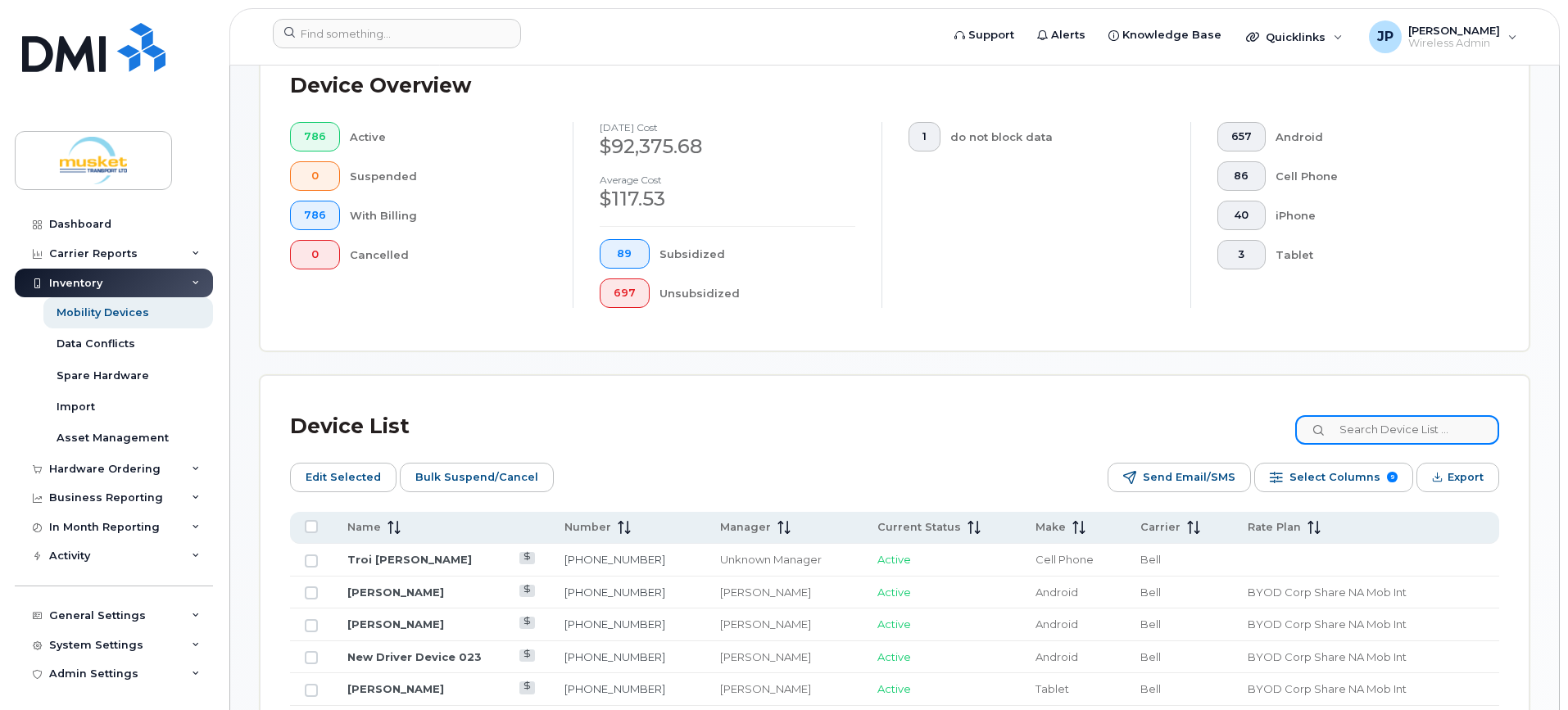
click at [1366, 437] on input at bounding box center [1397, 430] width 204 height 29
paste input "6472711058"
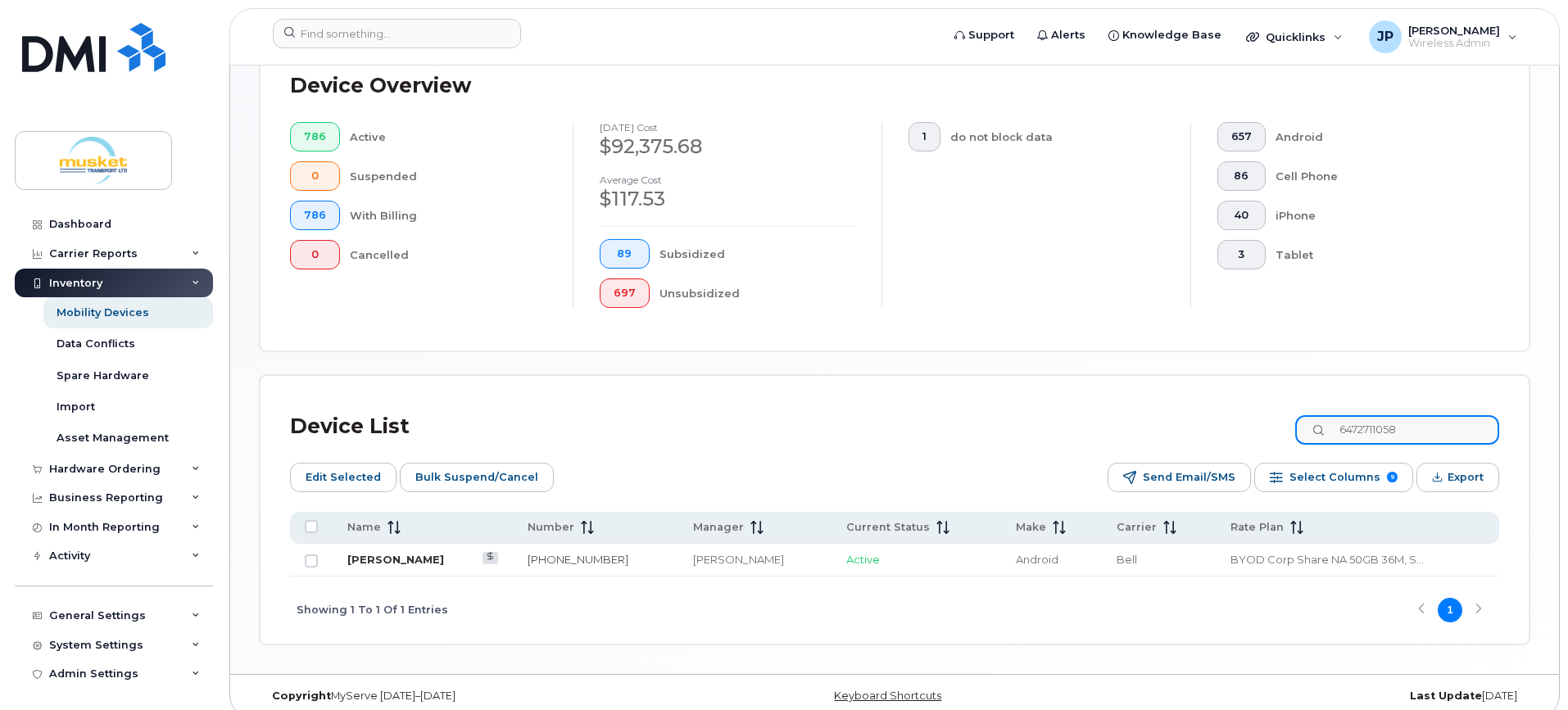
type input "6472711058"
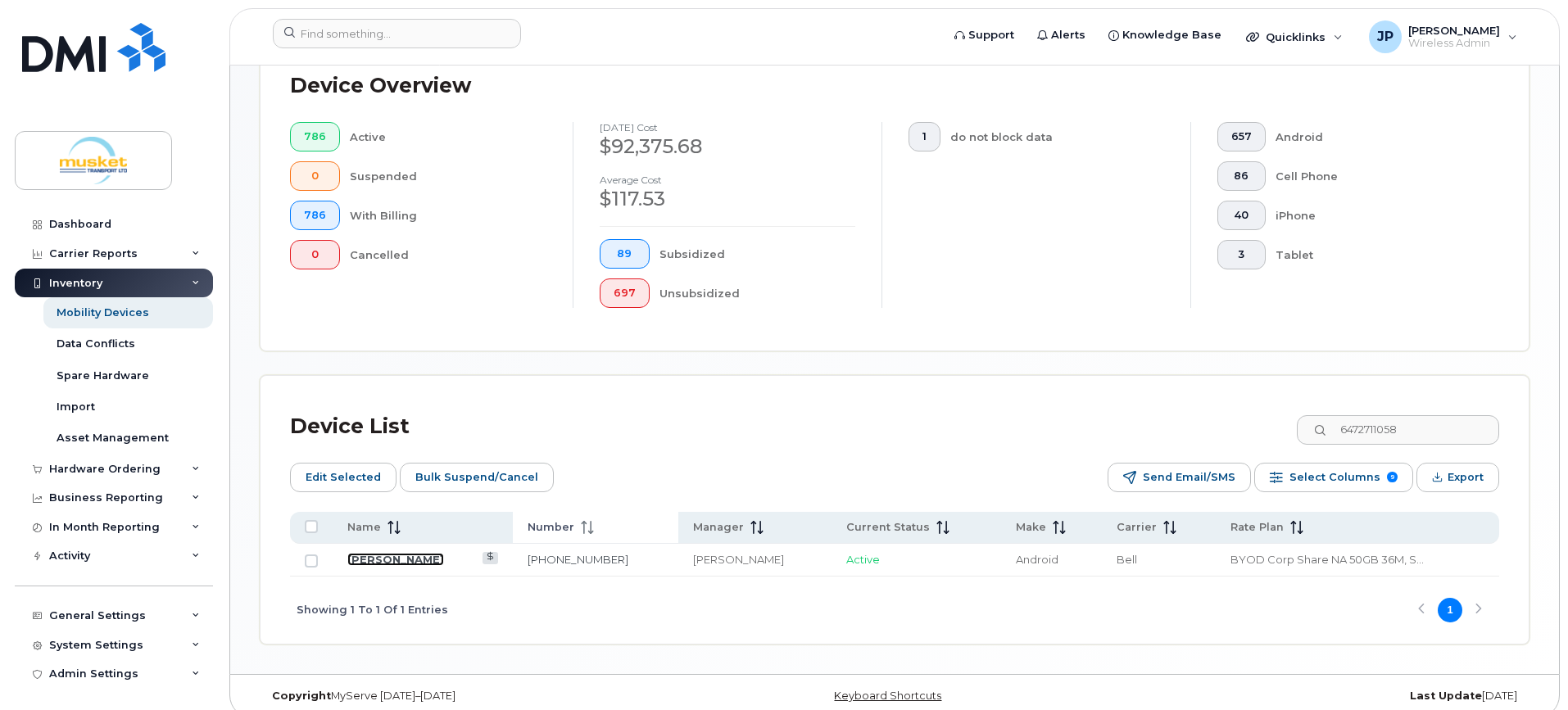
drag, startPoint x: 406, startPoint y: 558, endPoint x: 619, endPoint y: 541, distance: 213.7
click at [406, 558] on link "[PERSON_NAME]" at bounding box center [396, 560] width 97 height 13
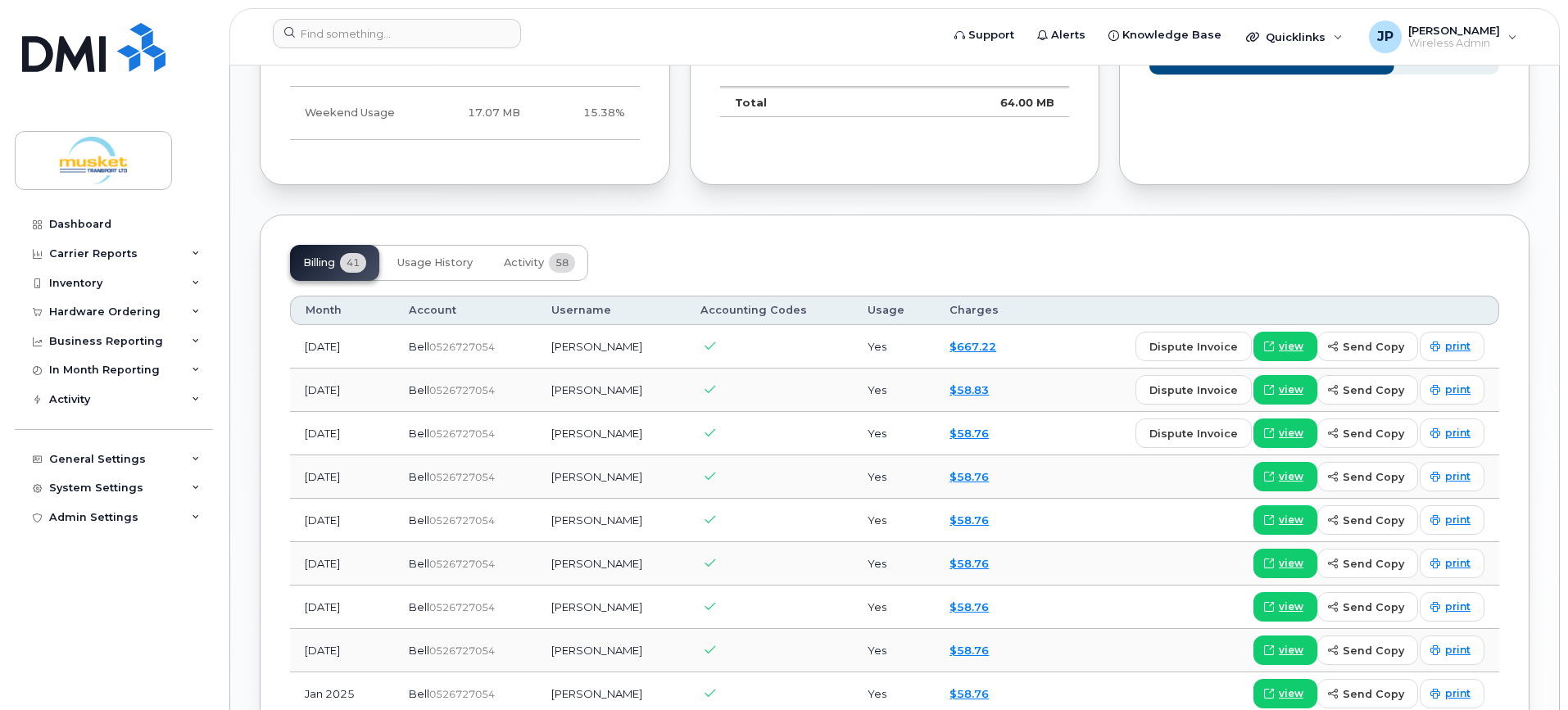
scroll to position [1101, 0]
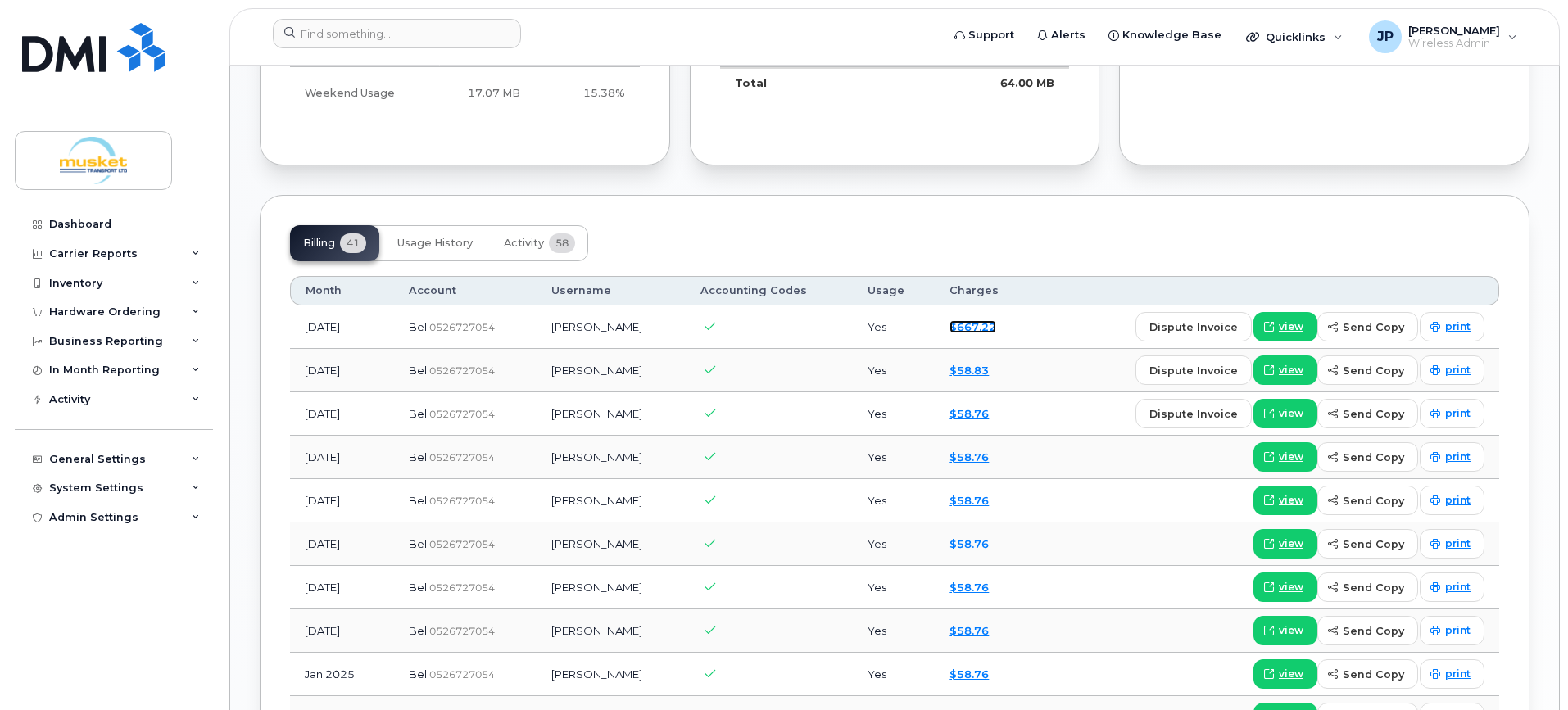
click at [970, 325] on link "$667.22" at bounding box center [973, 327] width 47 height 13
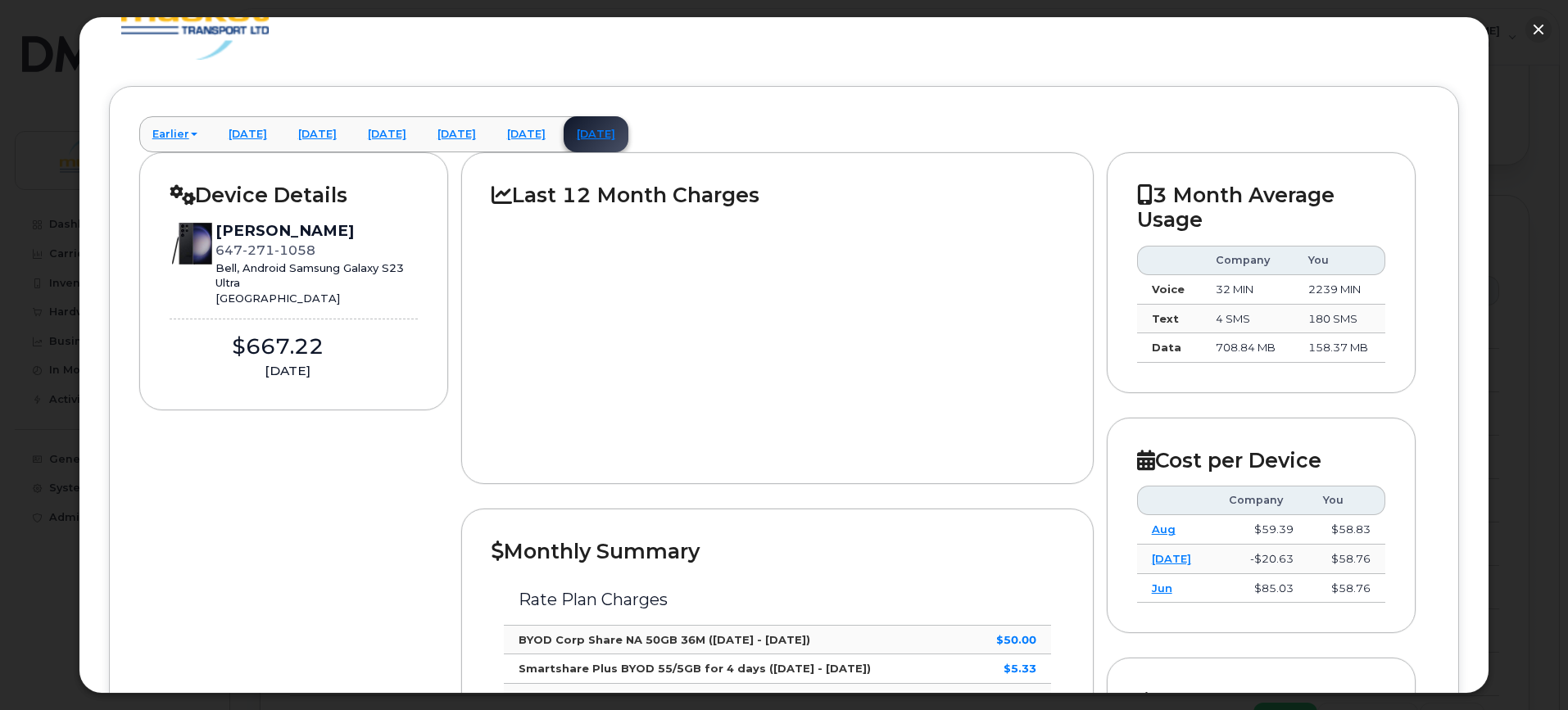
scroll to position [0, 0]
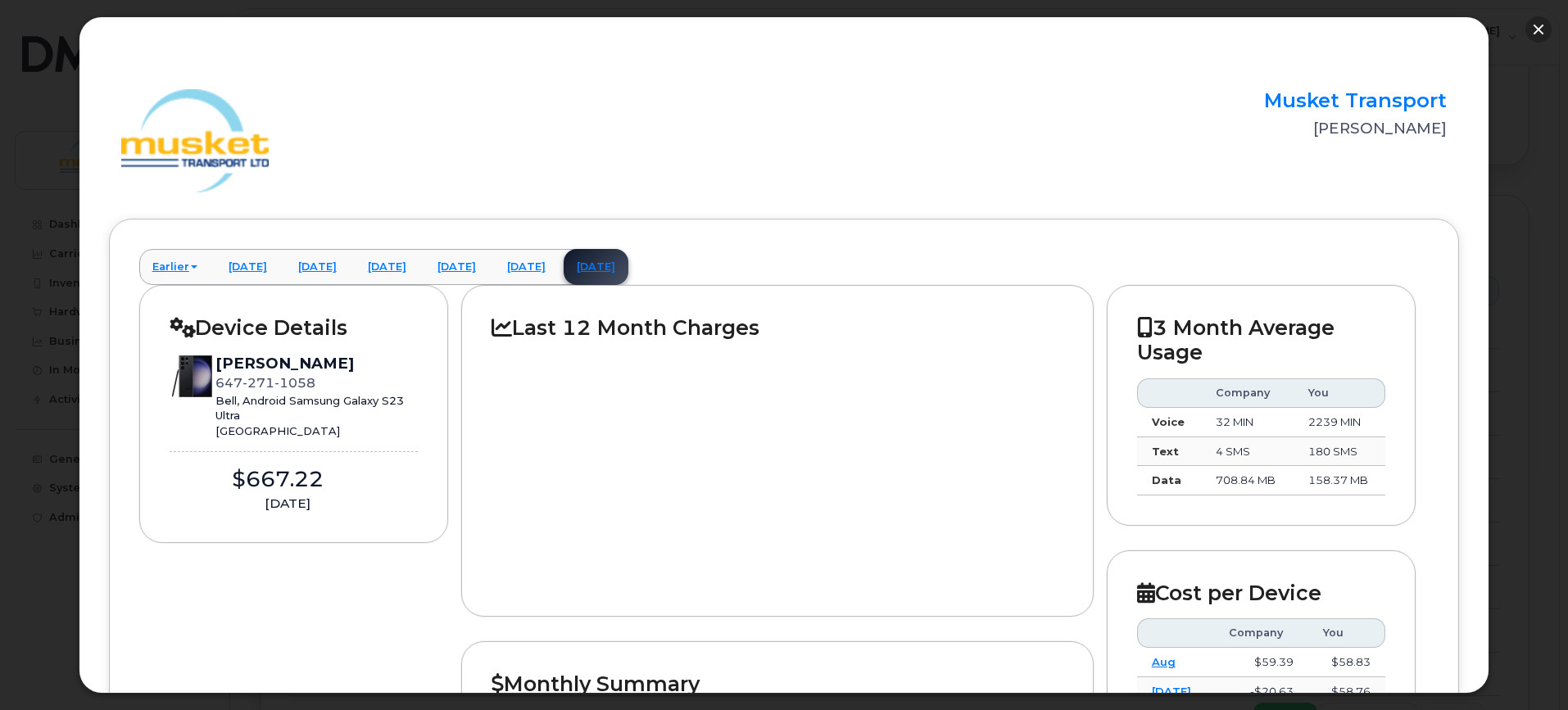
click at [1541, 29] on button "button" at bounding box center [1538, 29] width 26 height 26
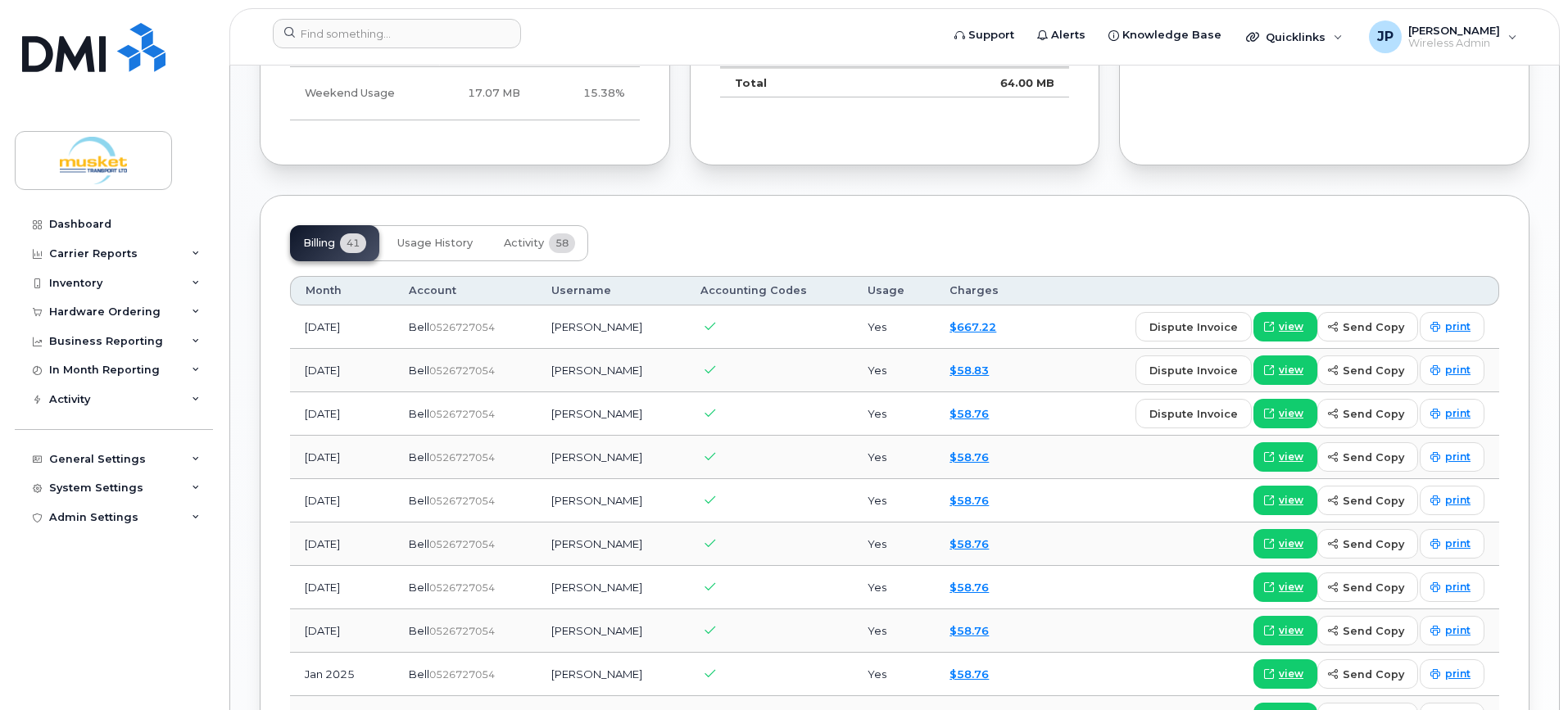
click at [759, 234] on div "Billing 41 Usage History Activity 58" at bounding box center [895, 243] width 1209 height 36
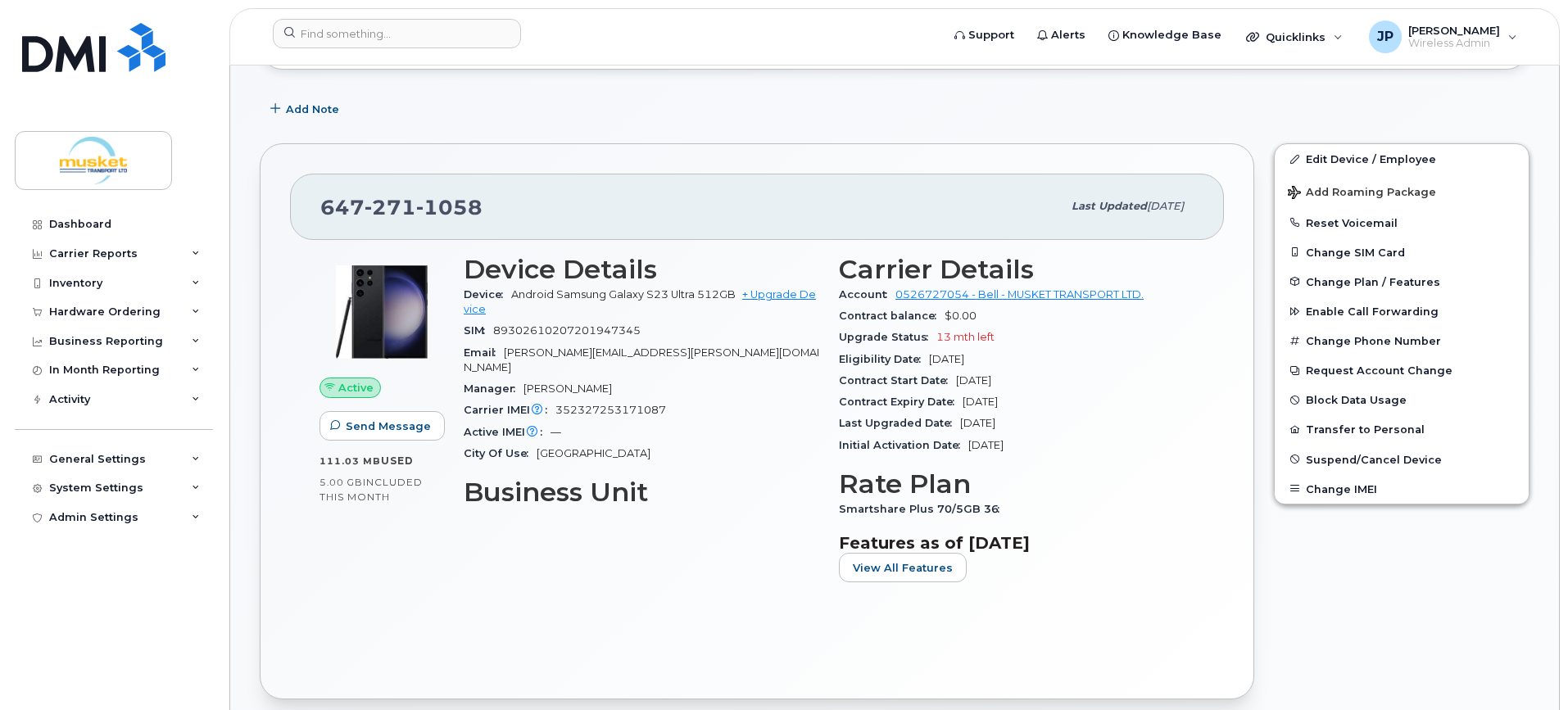
scroll to position [200, 0]
